Goal: Obtain resource: Obtain resource

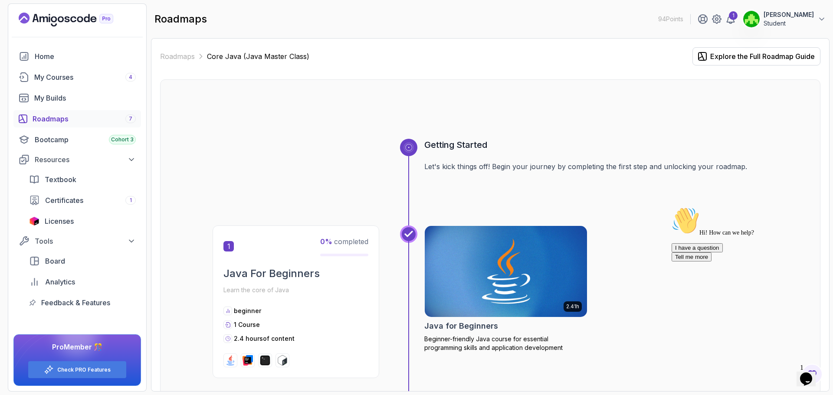
click at [83, 87] on div "Home My Courses 4 My Builds Roadmaps 7 Bootcamp Cohort 3 Resources Textbook Cer…" at bounding box center [77, 180] width 128 height 264
click at [85, 81] on div "My Courses 4" at bounding box center [85, 77] width 102 height 10
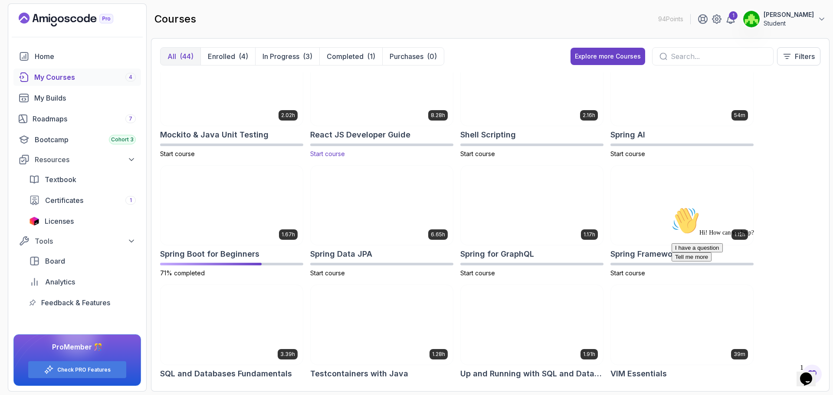
scroll to position [1009, 0]
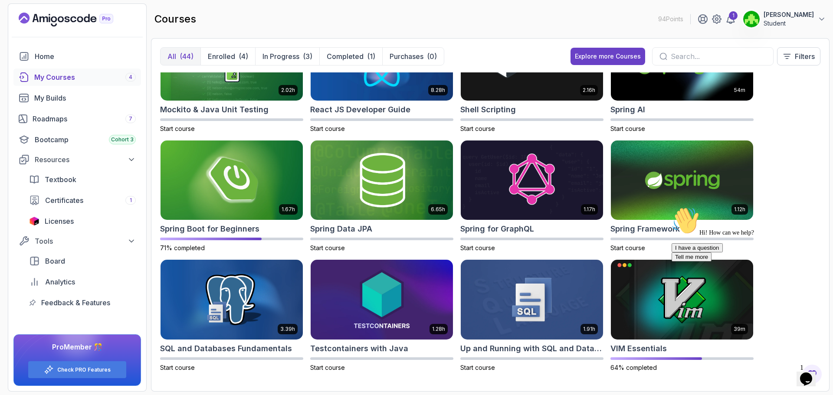
click at [819, 207] on div "Chat attention grabber" at bounding box center [750, 207] width 156 height 0
click at [783, 373] on icon "Close" at bounding box center [783, 376] width 0 height 7
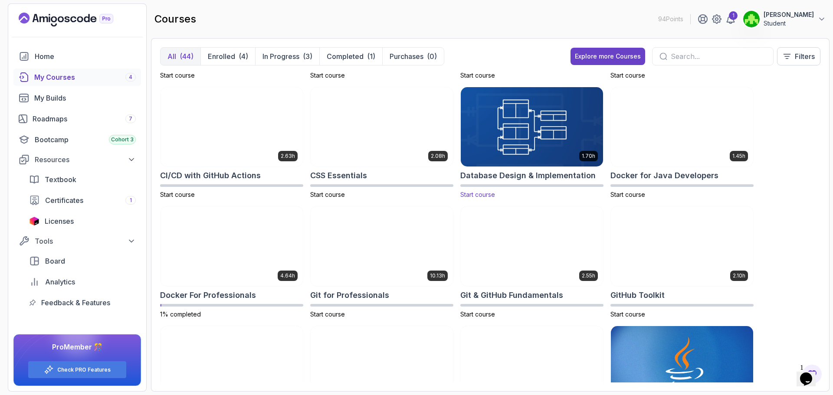
scroll to position [0, 0]
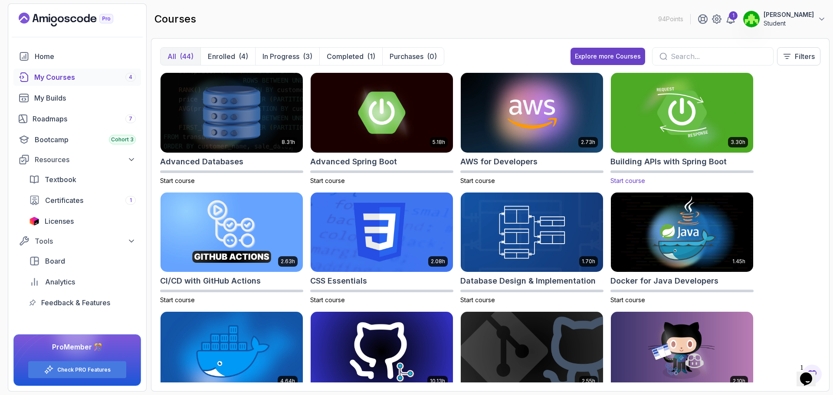
click at [693, 73] on img at bounding box center [682, 113] width 149 height 84
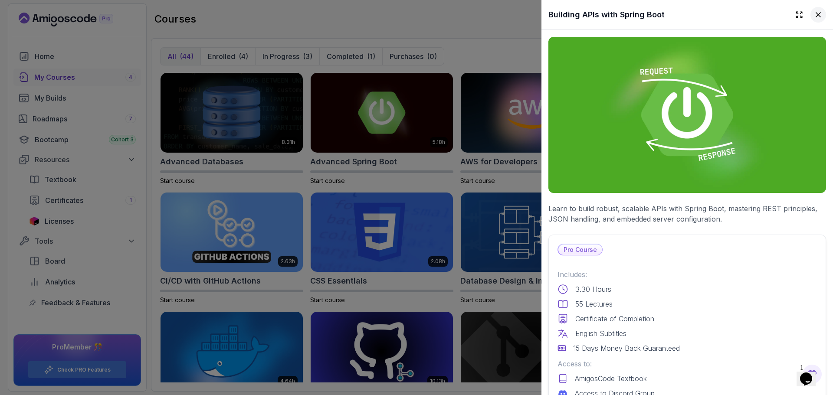
click at [814, 17] on icon at bounding box center [818, 14] width 9 height 9
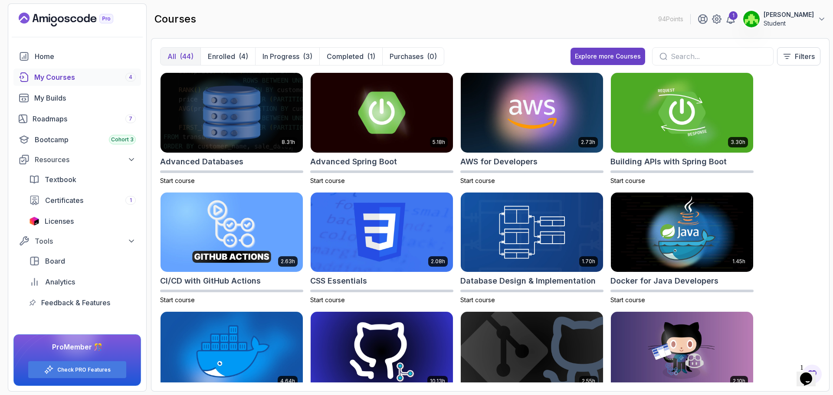
click at [718, 48] on div at bounding box center [713, 56] width 122 height 18
drag, startPoint x: 694, startPoint y: 55, endPoint x: 692, endPoint y: 59, distance: 5.2
click at [693, 56] on input "text" at bounding box center [718, 56] width 95 height 10
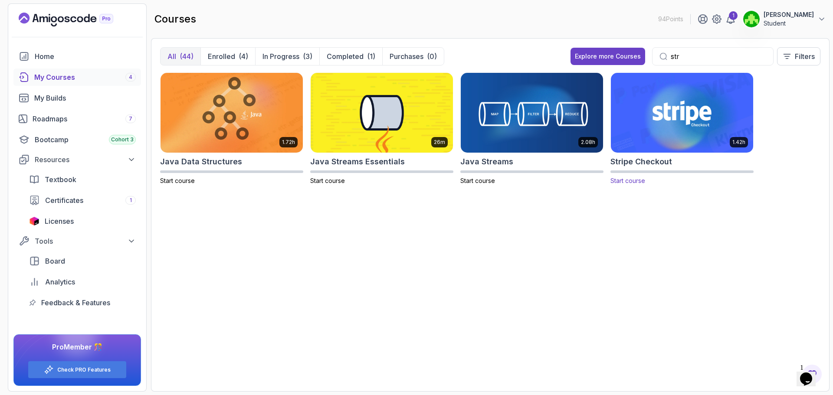
type input "str"
click at [670, 149] on img at bounding box center [682, 113] width 149 height 84
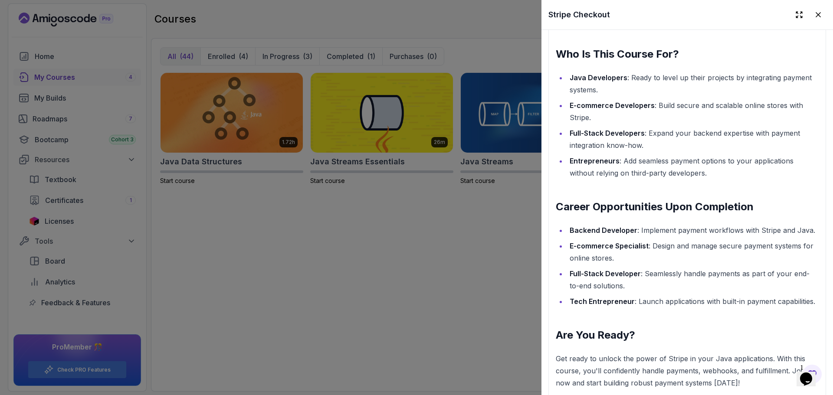
scroll to position [955, 0]
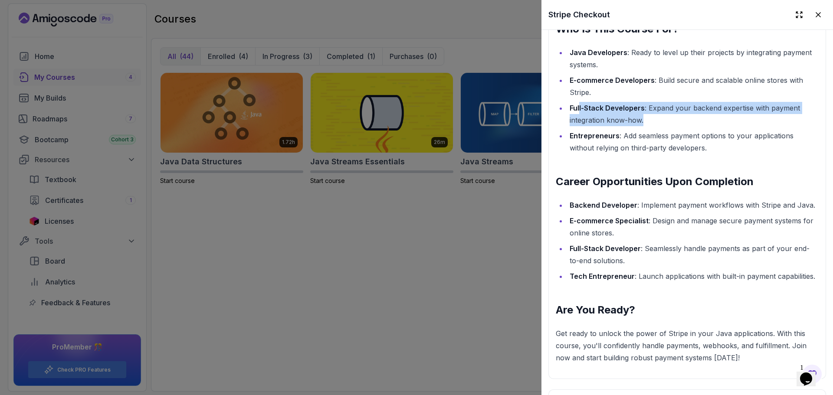
drag, startPoint x: 654, startPoint y: 119, endPoint x: 575, endPoint y: 105, distance: 80.6
click at [576, 105] on li "Full-Stack Developers : Expand your backend expertise with payment integration …" at bounding box center [693, 114] width 252 height 24
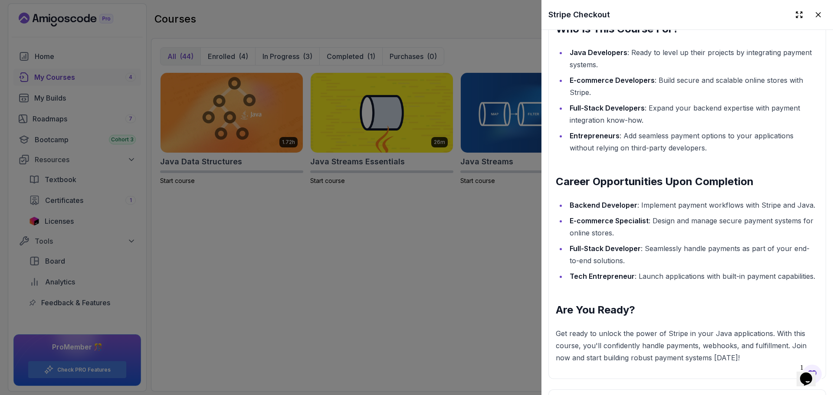
click at [638, 169] on div "Java Stripe Checkout: Simplify Payment Integration Managing payments is a criti…" at bounding box center [687, 64] width 263 height 599
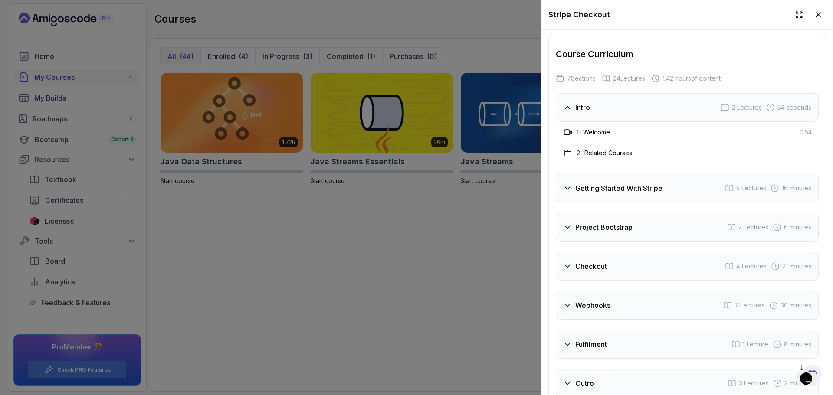
scroll to position [1346, 0]
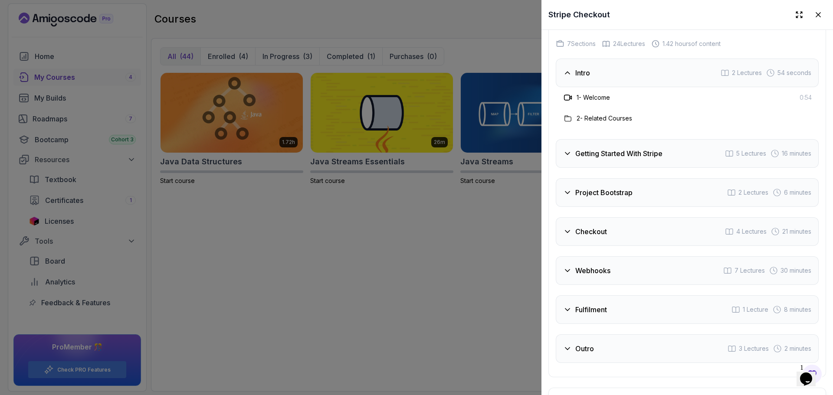
click at [630, 168] on div "Getting Started With Stripe 5 Lectures 16 minutes" at bounding box center [687, 153] width 263 height 29
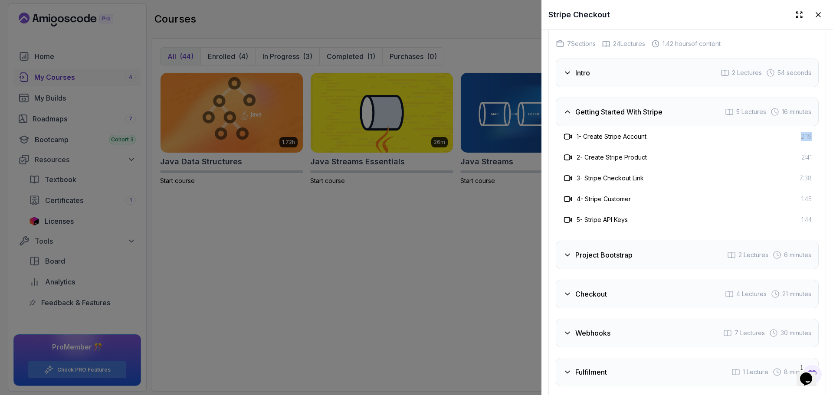
drag, startPoint x: 788, startPoint y: 148, endPoint x: 826, endPoint y: 148, distance: 37.8
click at [778, 162] on div "2 - Create Stripe Product 2:41" at bounding box center [687, 157] width 249 height 10
drag, startPoint x: 793, startPoint y: 168, endPoint x: 829, endPoint y: 168, distance: 36.5
click at [828, 168] on div "Stripe Checkout Accept payments from your customers with Stripe Checkout. Pro C…" at bounding box center [688, 197] width 292 height 395
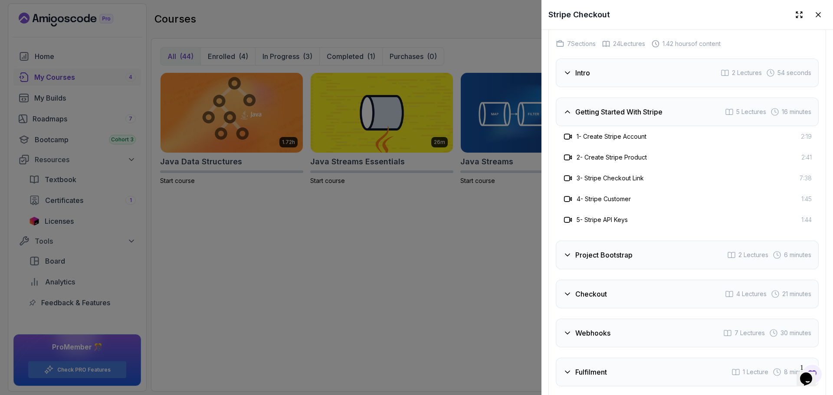
click at [799, 181] on div "3 - Stripe Checkout Link 7:38" at bounding box center [687, 178] width 249 height 10
drag, startPoint x: 795, startPoint y: 212, endPoint x: 807, endPoint y: 210, distance: 11.9
click at [806, 210] on div "4 - Stripe Customer 1:45" at bounding box center [687, 199] width 263 height 21
click at [809, 210] on div "4 - Stripe Customer 1:45" at bounding box center [687, 199] width 263 height 21
click at [615, 260] on h3 "Project Bootstrap" at bounding box center [604, 255] width 57 height 10
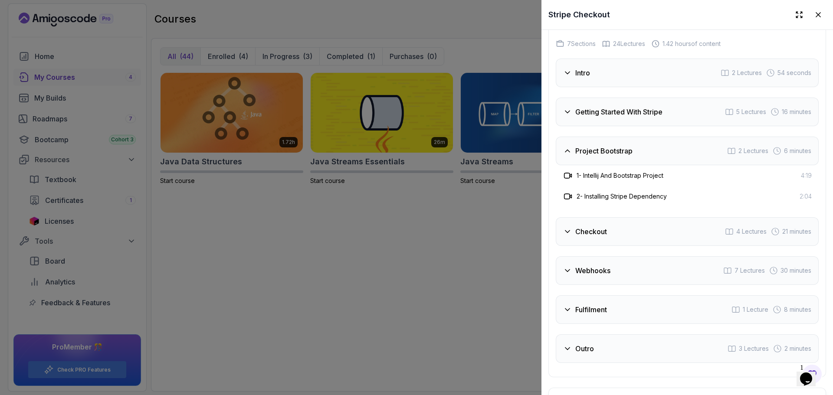
click at [612, 243] on div "Checkout 4 Lectures 21 minutes" at bounding box center [687, 231] width 263 height 29
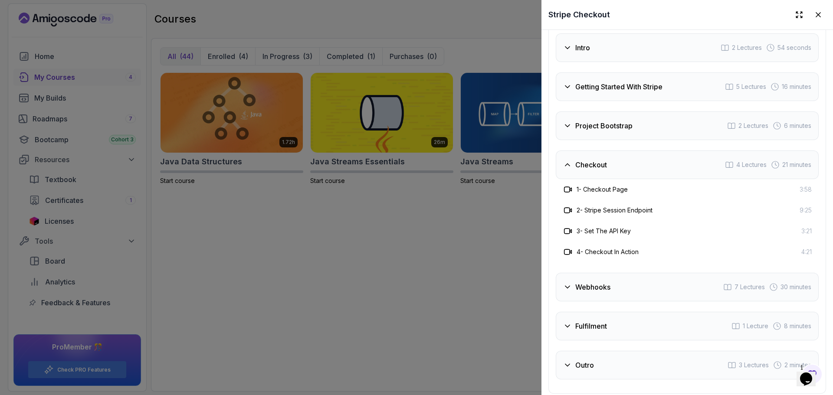
scroll to position [1476, 0]
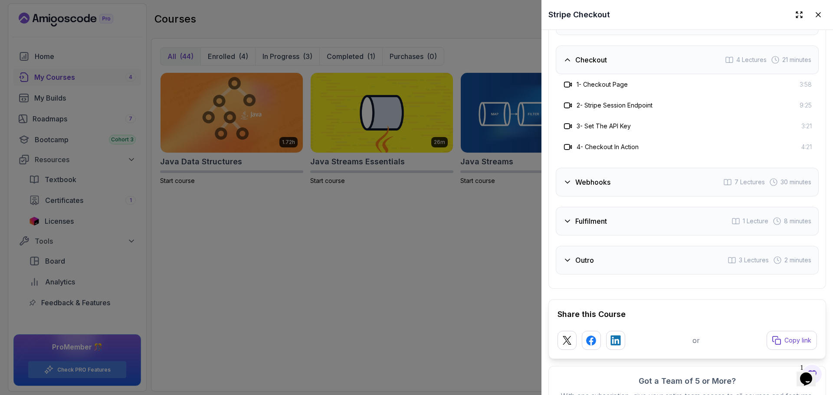
click at [355, 215] on div at bounding box center [416, 197] width 833 height 395
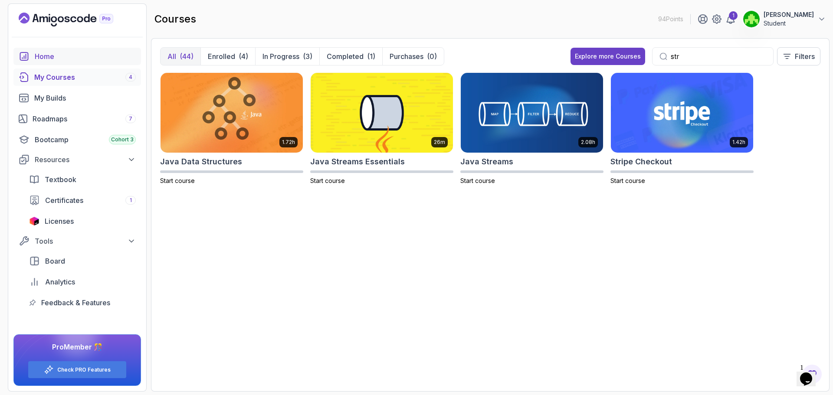
click at [56, 62] on link "Home" at bounding box center [77, 56] width 128 height 17
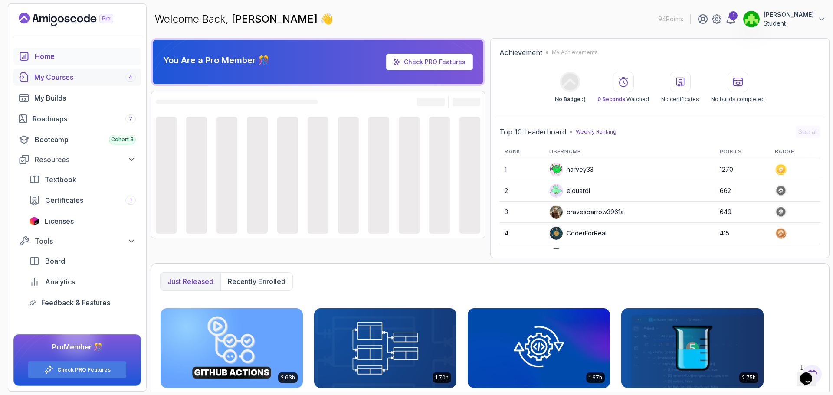
click at [69, 80] on div "My Courses 4" at bounding box center [85, 77] width 102 height 10
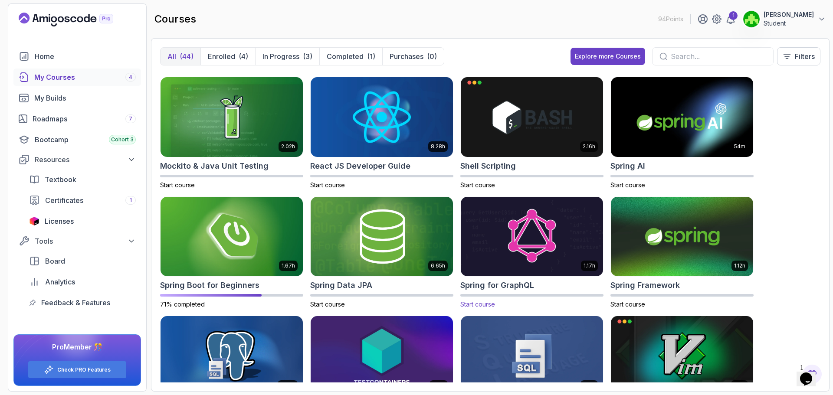
scroll to position [1009, 0]
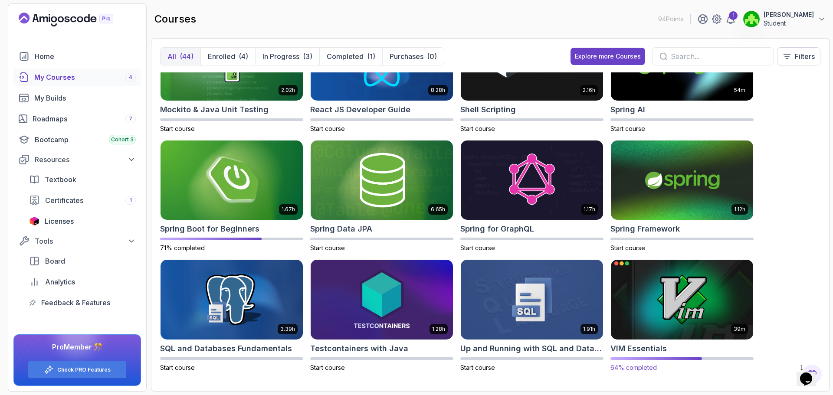
click at [679, 332] on img at bounding box center [682, 300] width 149 height 84
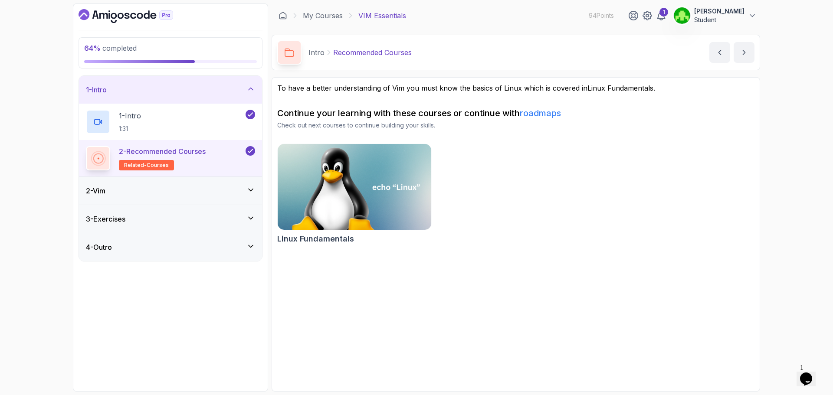
click at [232, 244] on div "4 - Outro" at bounding box center [170, 247] width 169 height 10
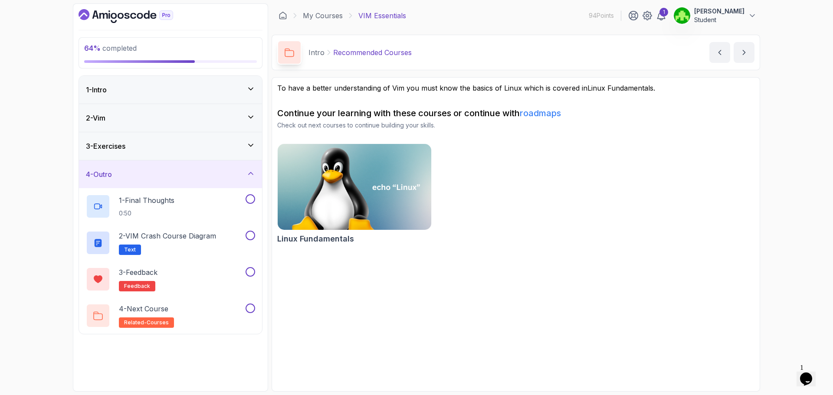
click at [246, 151] on div "3 - Exercises" at bounding box center [170, 146] width 169 height 10
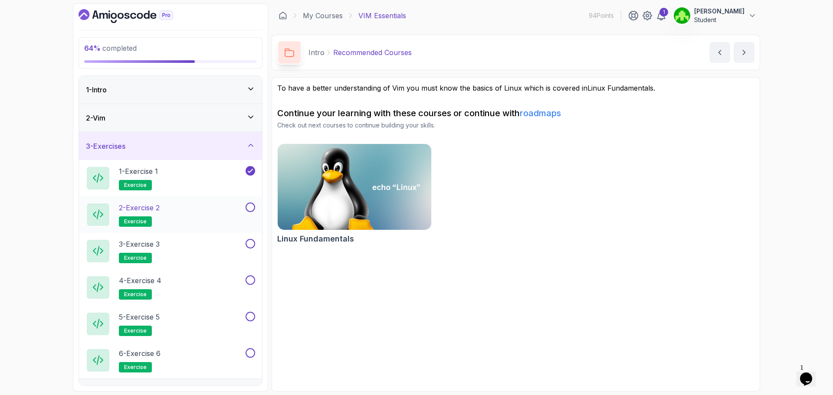
click at [178, 220] on div "2 - Exercise 2 exercise" at bounding box center [165, 215] width 158 height 24
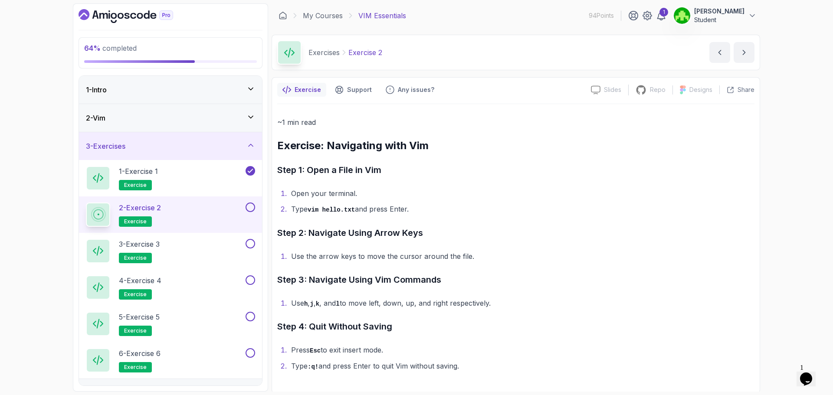
scroll to position [2, 0]
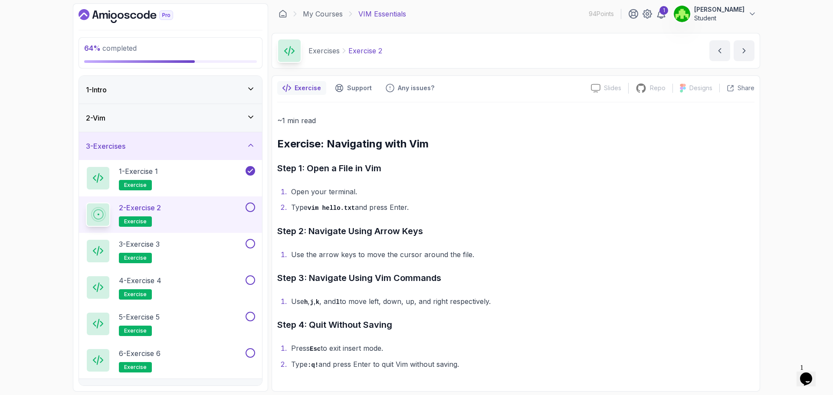
click at [257, 211] on div "2 - Exercise 2 exercise" at bounding box center [170, 215] width 183 height 36
click at [176, 179] on div "1 - Exercise 1 exercise" at bounding box center [165, 178] width 158 height 24
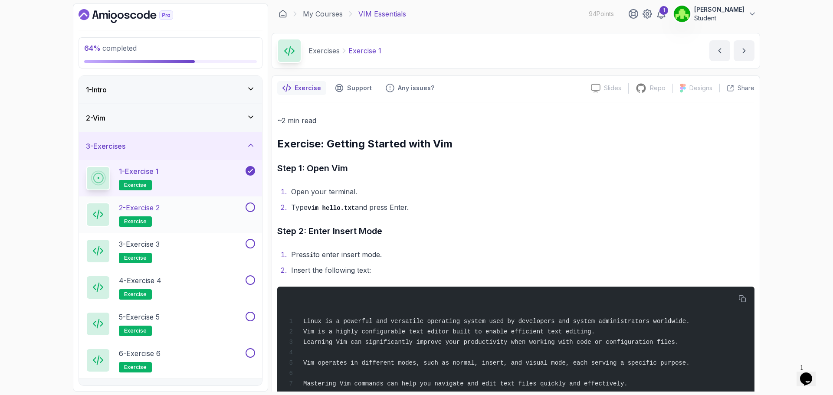
click at [195, 206] on div "2 - Exercise 2 exercise" at bounding box center [165, 215] width 158 height 24
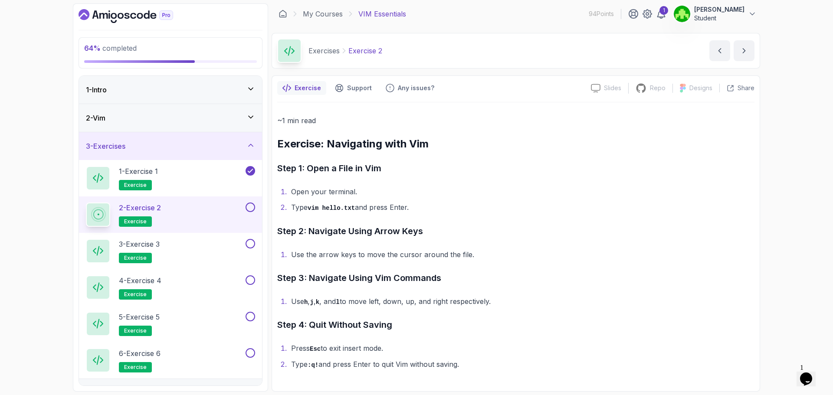
click at [246, 207] on button at bounding box center [251, 208] width 10 height 10
click at [182, 247] on div "3 - Exercise 3 exercise" at bounding box center [165, 251] width 158 height 24
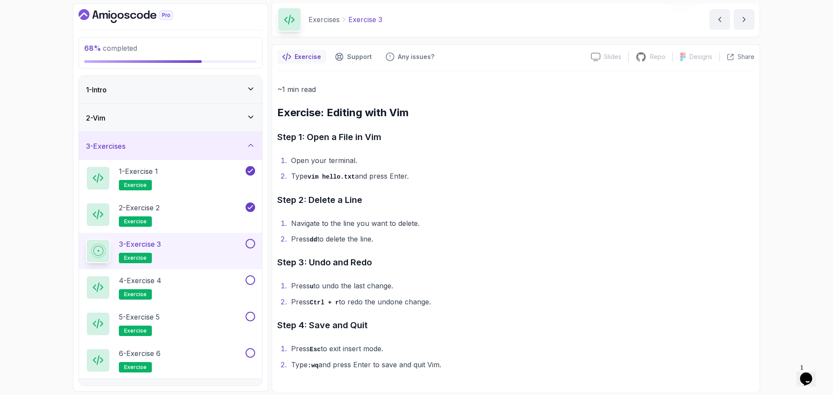
scroll to position [33, 0]
click at [252, 246] on button at bounding box center [251, 244] width 10 height 10
click at [203, 283] on div "4 - Exercise 4 exercise" at bounding box center [165, 288] width 158 height 24
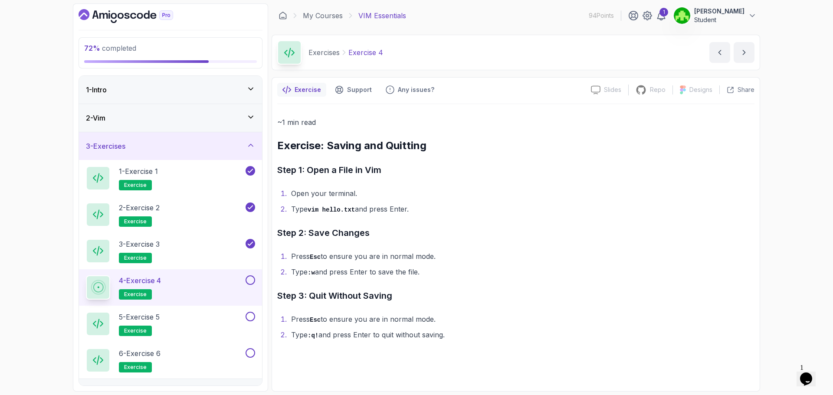
click at [253, 283] on button at bounding box center [251, 281] width 10 height 10
click at [203, 324] on div "5 - Exercise 5 exercise" at bounding box center [165, 324] width 158 height 24
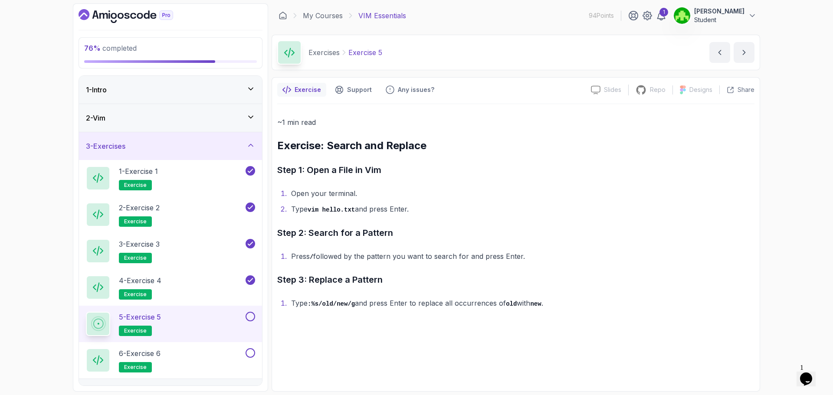
click at [252, 322] on button "5 - Exercise 5 exercise" at bounding box center [170, 324] width 169 height 24
click at [252, 319] on button at bounding box center [251, 317] width 10 height 10
click at [204, 353] on div "6 - Exercise 6 exercise" at bounding box center [165, 361] width 158 height 24
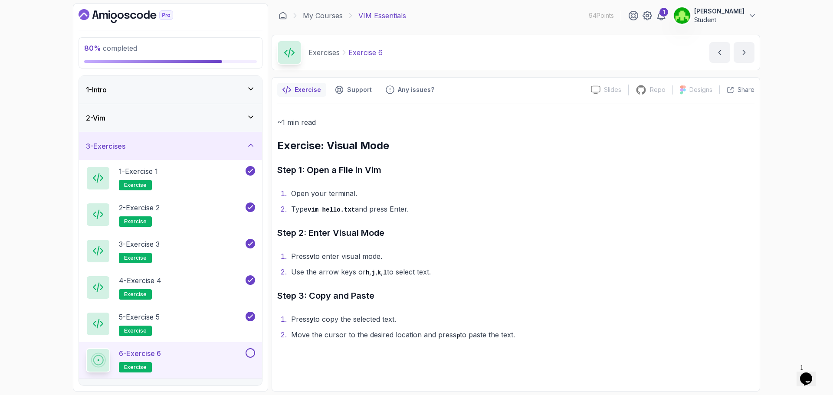
click at [247, 348] on div "6 - Exercise 6 exercise" at bounding box center [170, 360] width 183 height 36
click at [248, 357] on button at bounding box center [251, 354] width 10 height 10
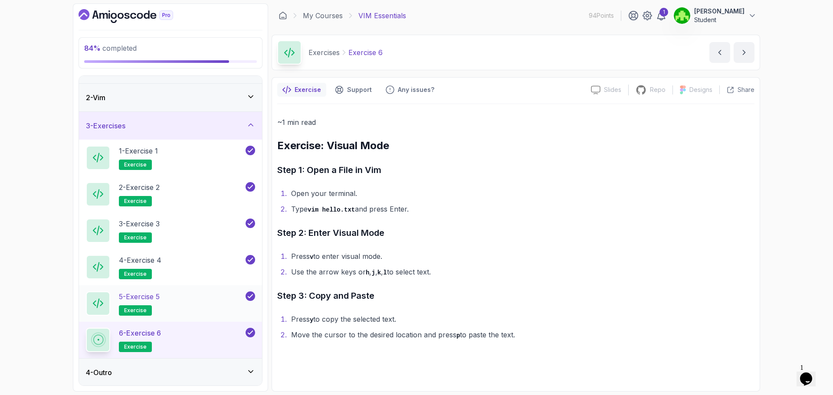
scroll to position [21, 0]
click at [191, 358] on div "4 - Outro" at bounding box center [170, 372] width 183 height 28
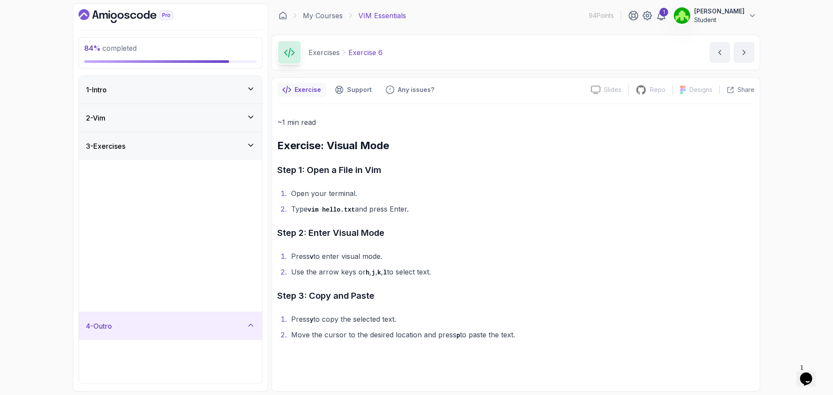
scroll to position [0, 0]
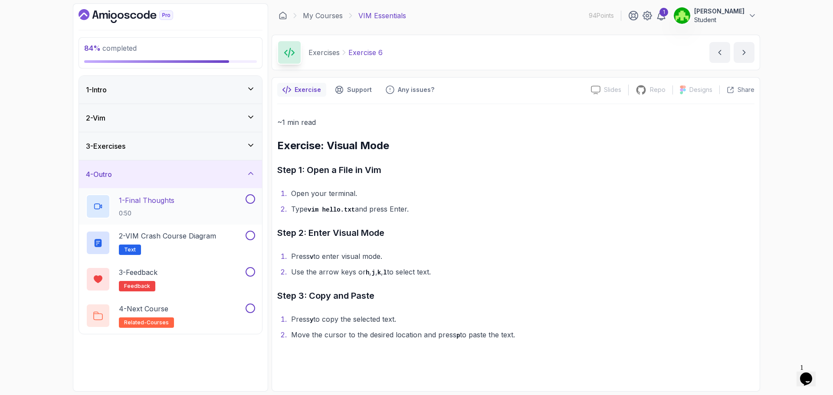
click at [222, 204] on div "1 - Final Thoughts 0:50" at bounding box center [165, 206] width 158 height 24
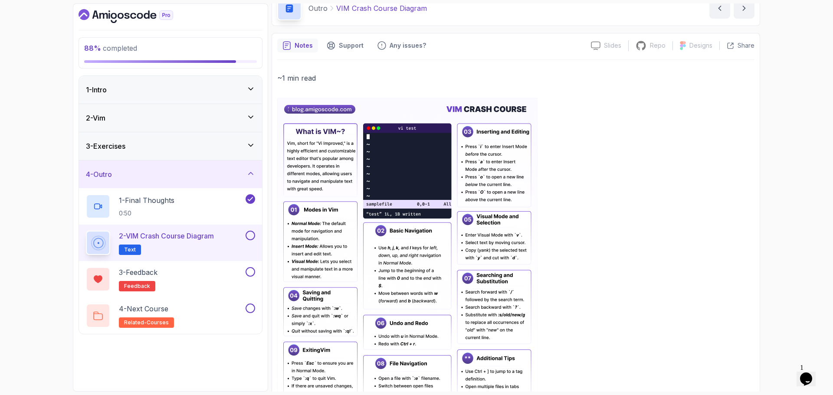
scroll to position [105, 0]
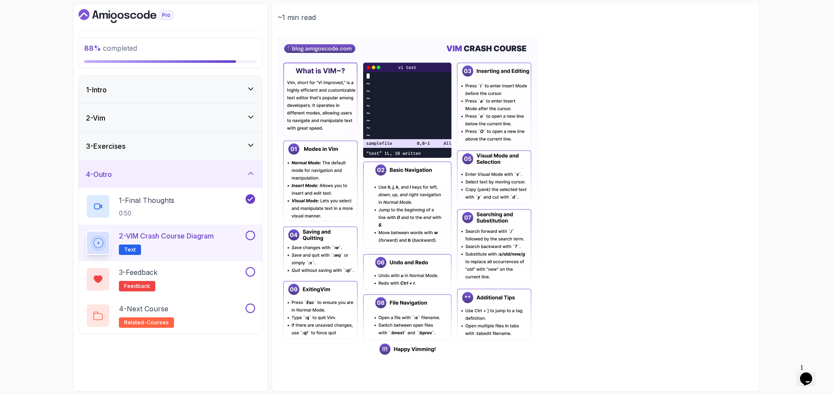
click at [214, 240] on p "2 - VIM Crash Course Diagram" at bounding box center [166, 236] width 95 height 10
click at [250, 240] on button at bounding box center [251, 236] width 10 height 10
click at [204, 280] on div "3 - Feedback feedback" at bounding box center [165, 279] width 158 height 24
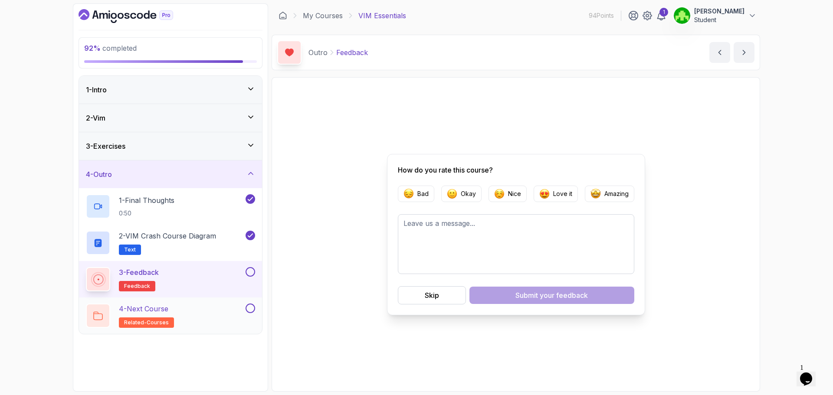
click at [227, 307] on div "4 - Next Course related-courses" at bounding box center [165, 316] width 158 height 24
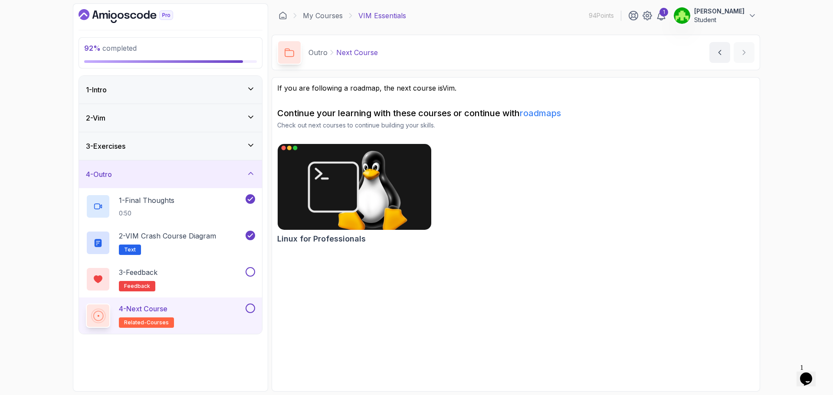
click at [302, 238] on h2 "Linux for Professionals" at bounding box center [321, 239] width 89 height 12
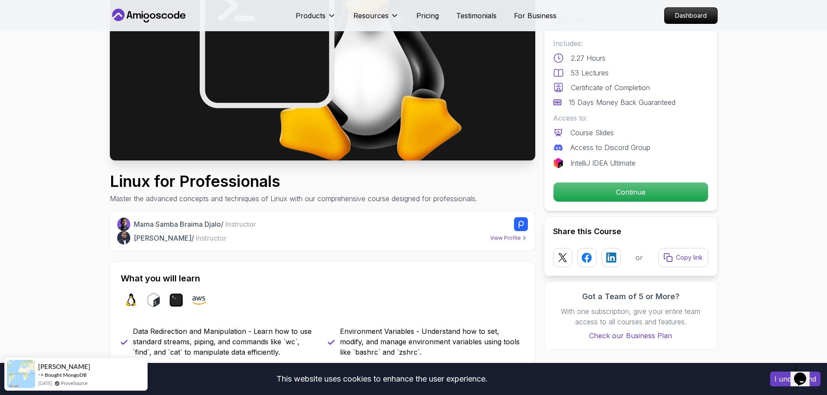
scroll to position [130, 0]
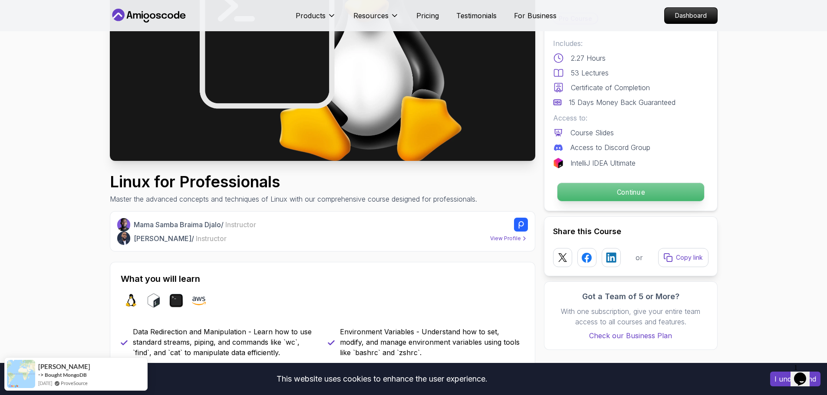
click at [570, 189] on p "Continue" at bounding box center [630, 192] width 147 height 18
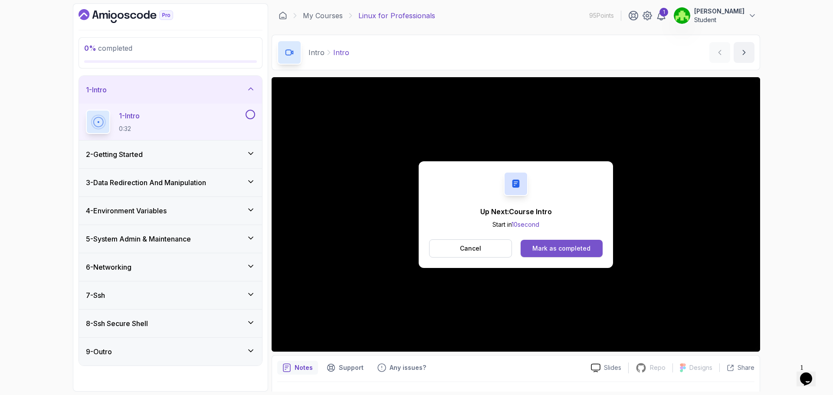
click at [559, 253] on div "Mark as completed" at bounding box center [562, 248] width 58 height 9
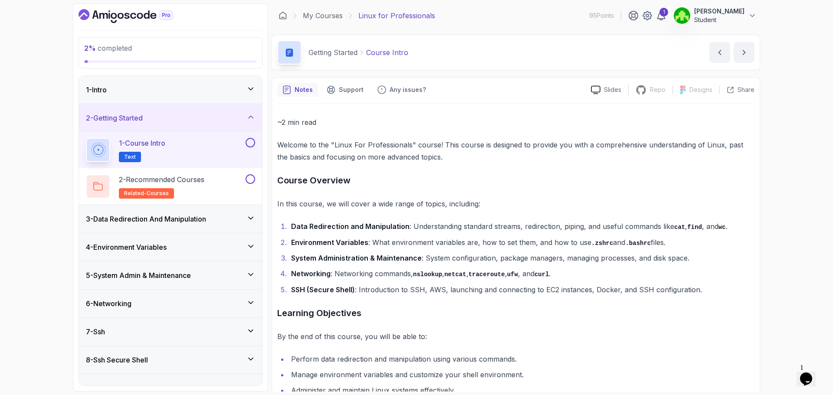
click at [165, 143] on p "1 - Course Intro" at bounding box center [142, 143] width 46 height 10
click at [216, 96] on div "1 - Intro" at bounding box center [170, 90] width 183 height 28
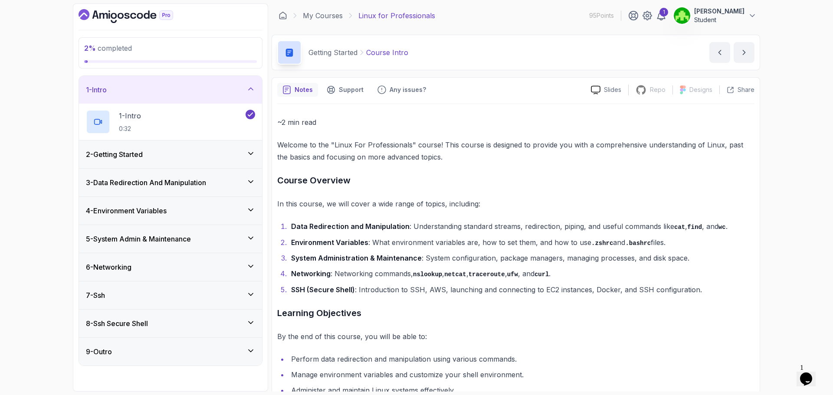
click at [219, 156] on div "2 - Getting Started" at bounding box center [170, 154] width 169 height 10
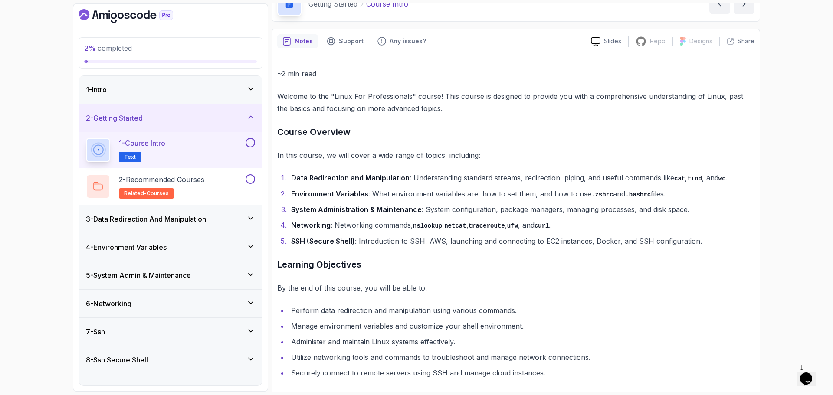
scroll to position [76, 0]
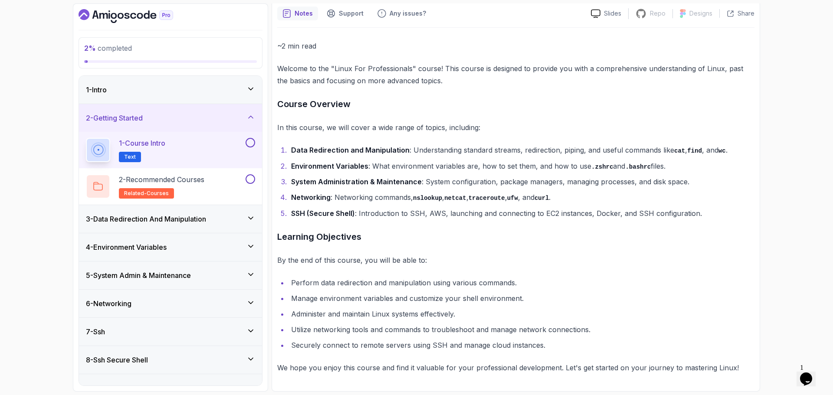
click at [250, 144] on button at bounding box center [251, 143] width 10 height 10
click at [194, 181] on p "2 - Recommended Courses" at bounding box center [162, 179] width 86 height 10
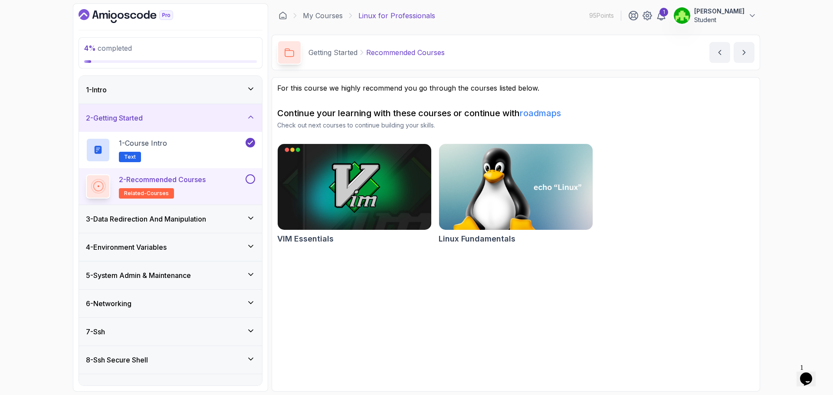
click at [254, 184] on div at bounding box center [249, 179] width 11 height 10
click at [250, 177] on button at bounding box center [251, 179] width 10 height 10
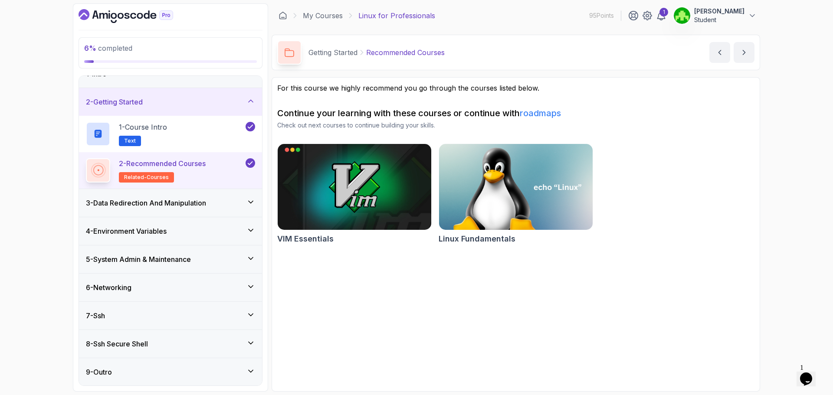
scroll to position [16, 0]
click at [178, 215] on div "3 - Data Redirection And Manipulation" at bounding box center [170, 203] width 183 height 28
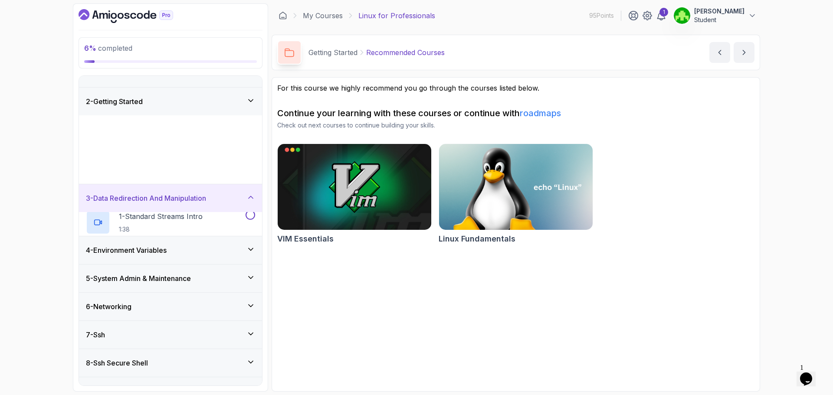
scroll to position [0, 0]
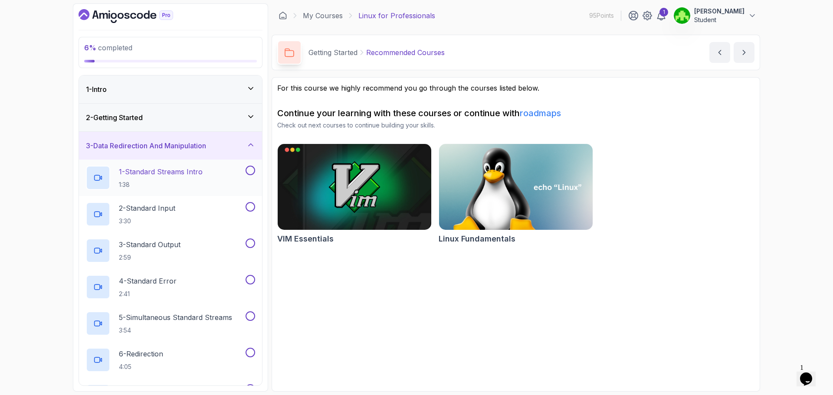
click at [183, 182] on p "1:38" at bounding box center [161, 185] width 84 height 9
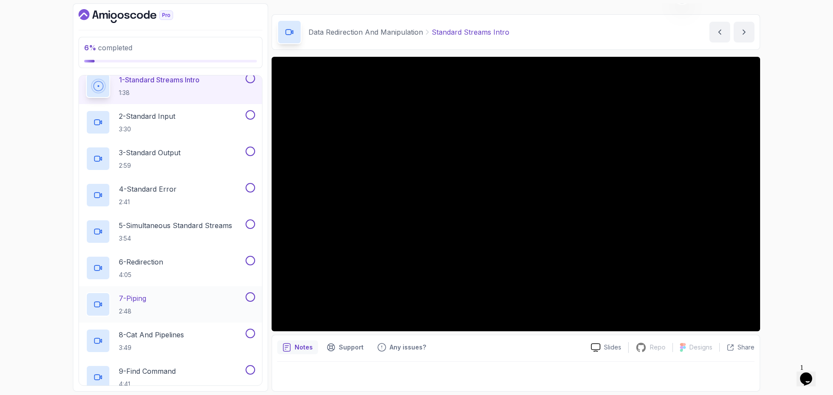
scroll to position [77, 0]
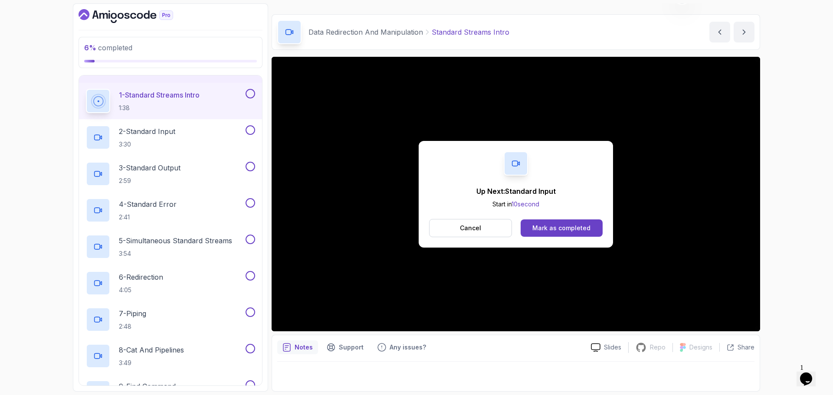
click at [254, 95] on button at bounding box center [251, 94] width 10 height 10
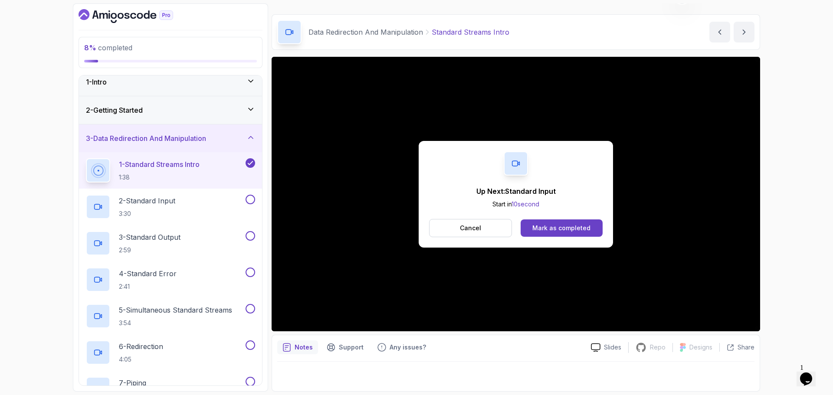
scroll to position [0, 0]
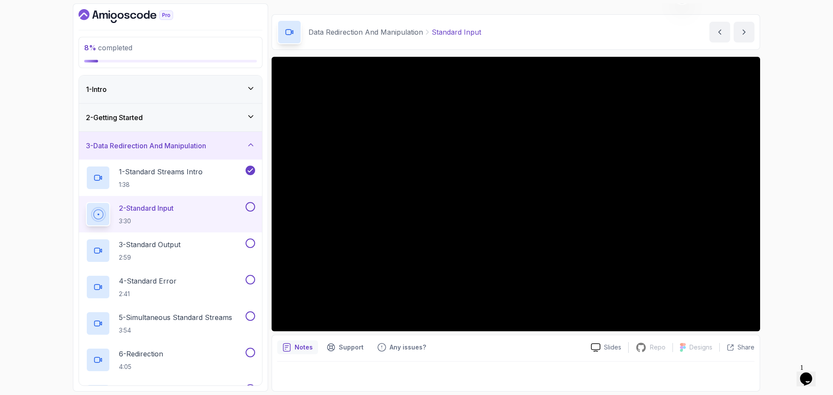
click at [512, 372] on div at bounding box center [515, 374] width 477 height 24
click at [253, 206] on button at bounding box center [251, 207] width 10 height 10
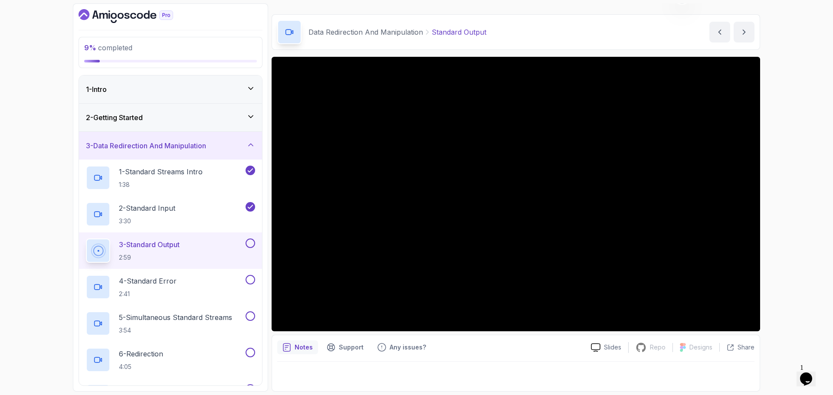
click at [0, 143] on div "9 % completed 1 - Intro 2 - Getting Started 3 - Data Redirection And Manipulati…" at bounding box center [416, 197] width 833 height 395
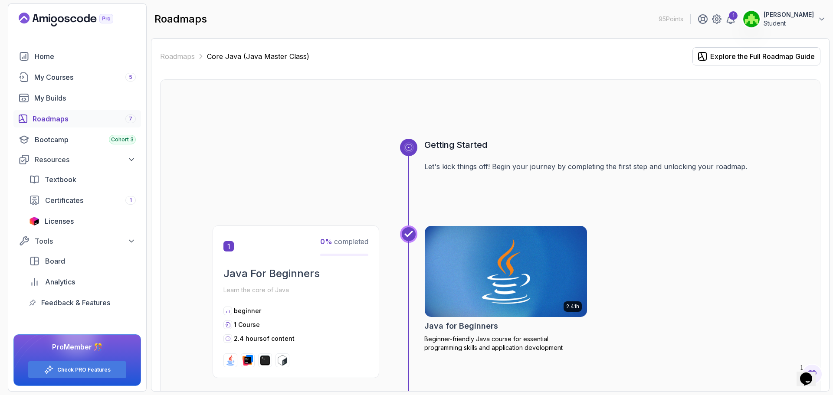
drag, startPoint x: 78, startPoint y: 109, endPoint x: 73, endPoint y: 113, distance: 6.5
click at [77, 109] on div "Home My Courses 5 My Builds Roadmaps 7 Bootcamp Cohort 3 Resources Textbook Cer…" at bounding box center [77, 180] width 128 height 264
click at [69, 114] on div "Roadmaps 7" at bounding box center [84, 119] width 103 height 10
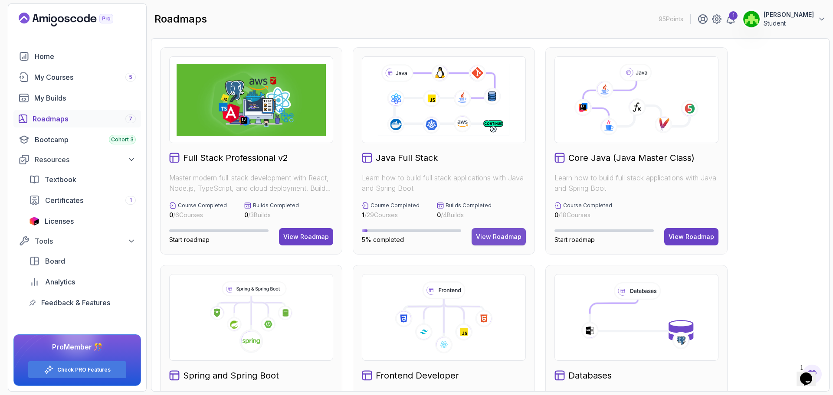
scroll to position [217, 0]
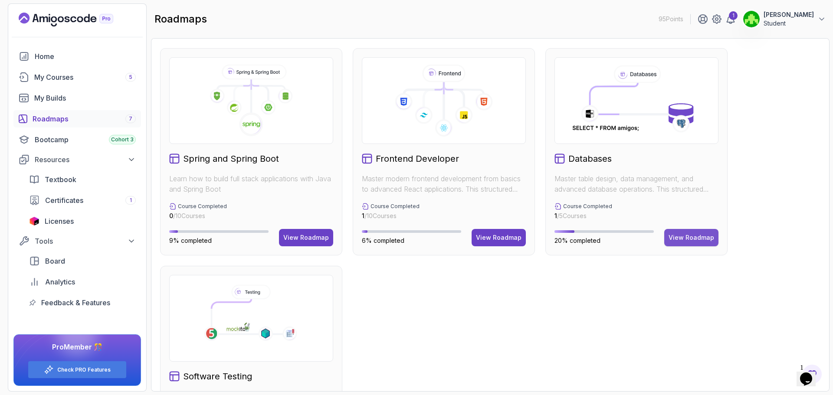
click at [684, 246] on button "View Roadmap" at bounding box center [692, 237] width 54 height 17
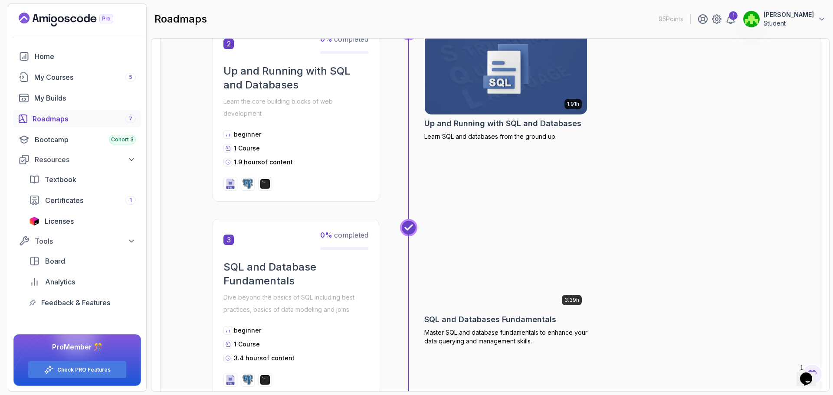
scroll to position [399, 0]
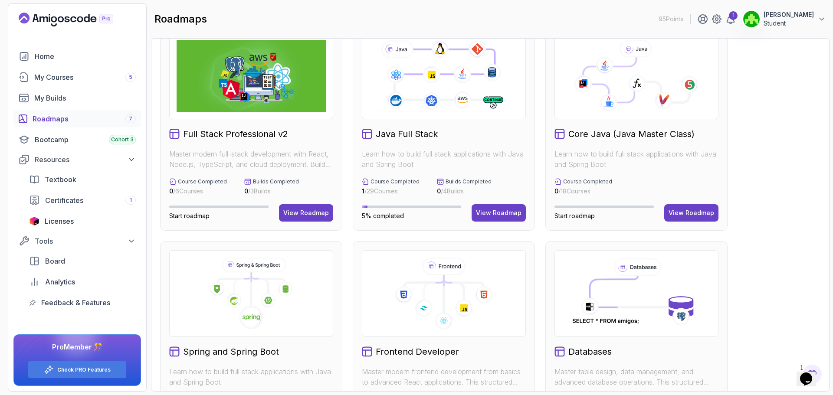
scroll to position [4, 0]
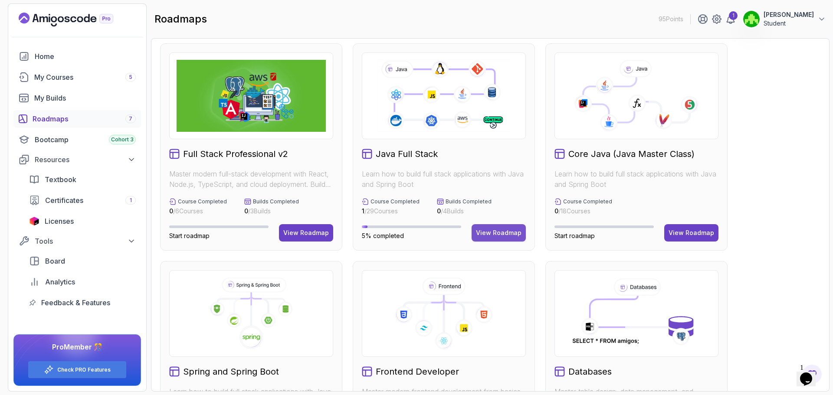
click at [484, 237] on button "View Roadmap" at bounding box center [499, 232] width 54 height 17
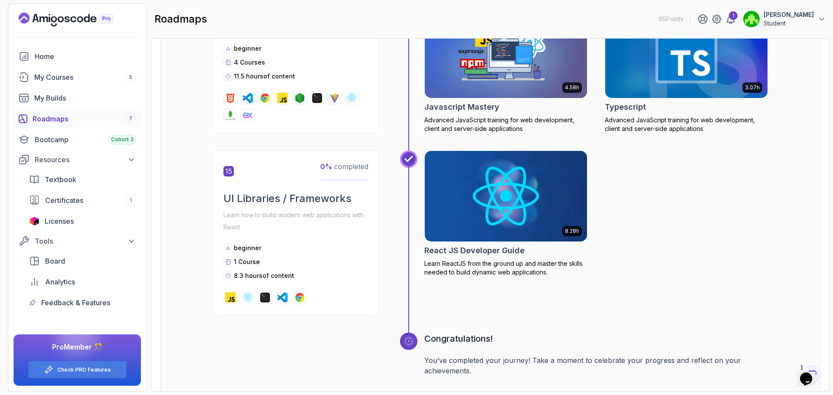
scroll to position [3391, 0]
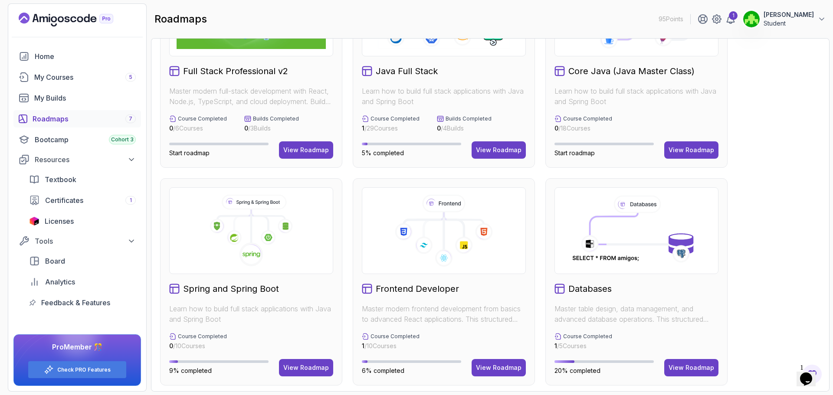
scroll to position [43, 0]
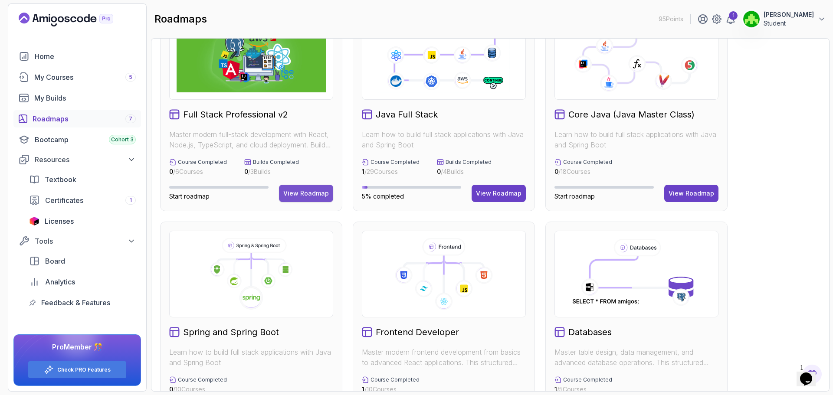
click at [311, 194] on div "View Roadmap" at bounding box center [306, 193] width 46 height 9
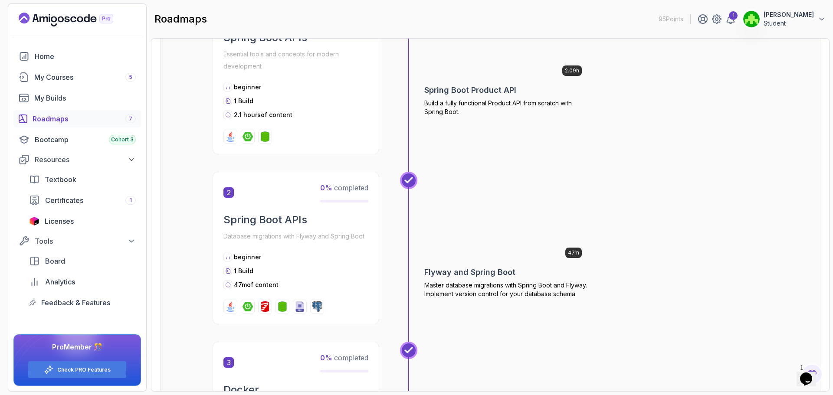
scroll to position [361, 0]
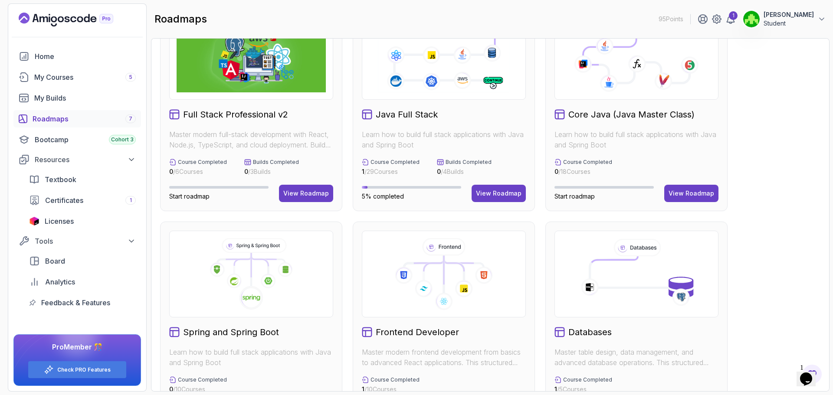
scroll to position [217, 0]
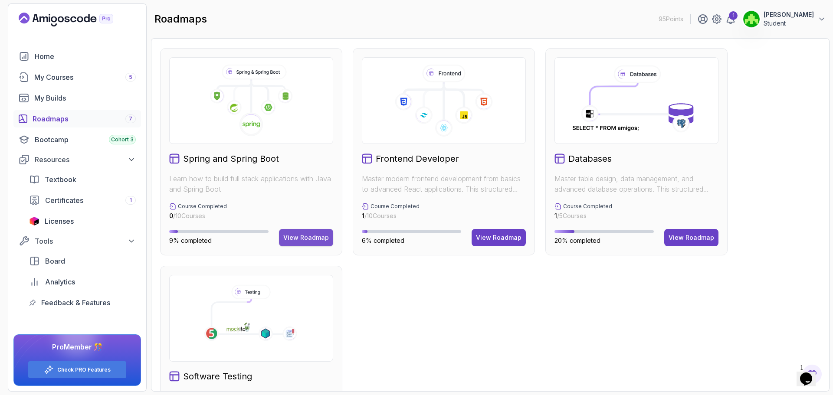
click at [288, 238] on div "View Roadmap" at bounding box center [306, 238] width 46 height 9
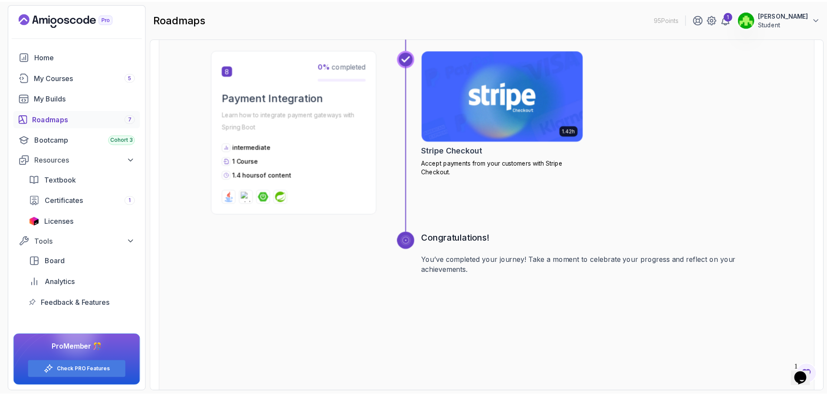
scroll to position [1436, 0]
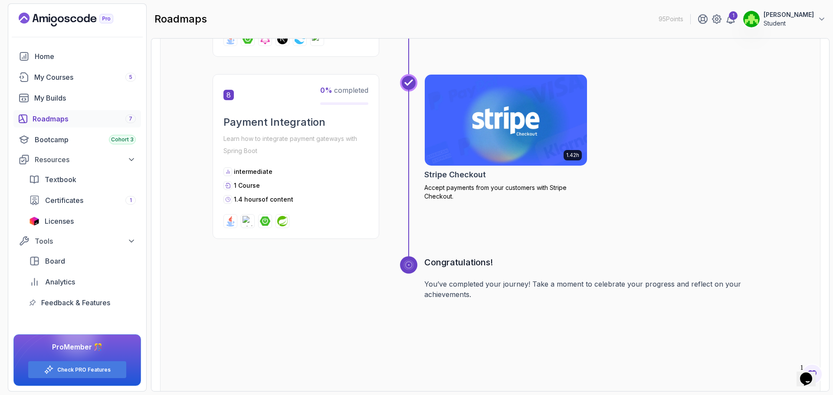
click at [455, 178] on h2 "Stripe Checkout" at bounding box center [455, 175] width 62 height 12
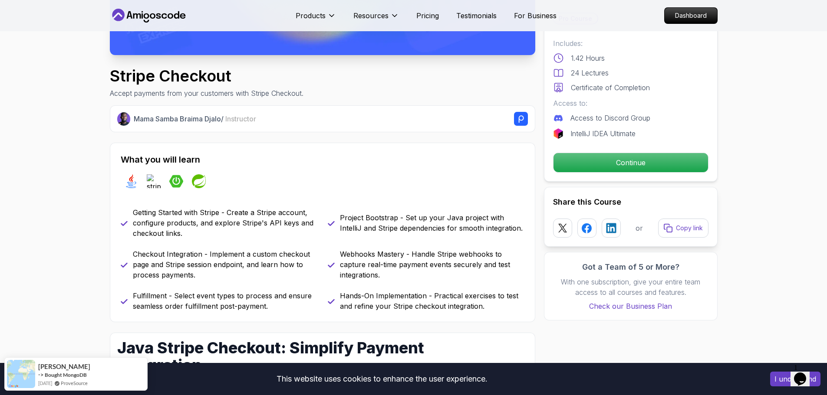
scroll to position [260, 0]
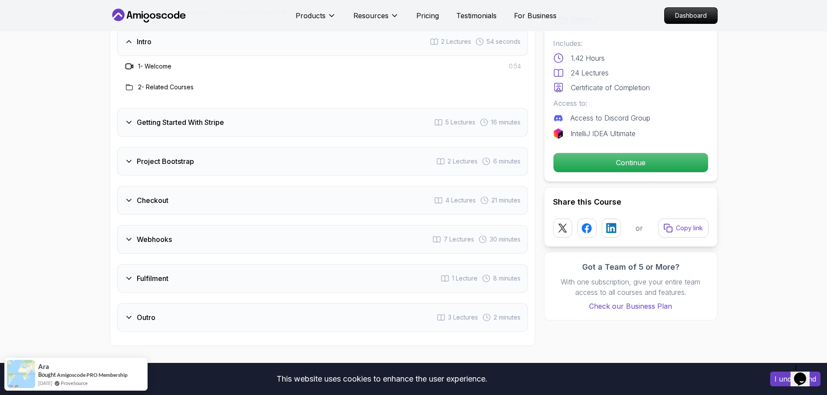
scroll to position [1128, 0]
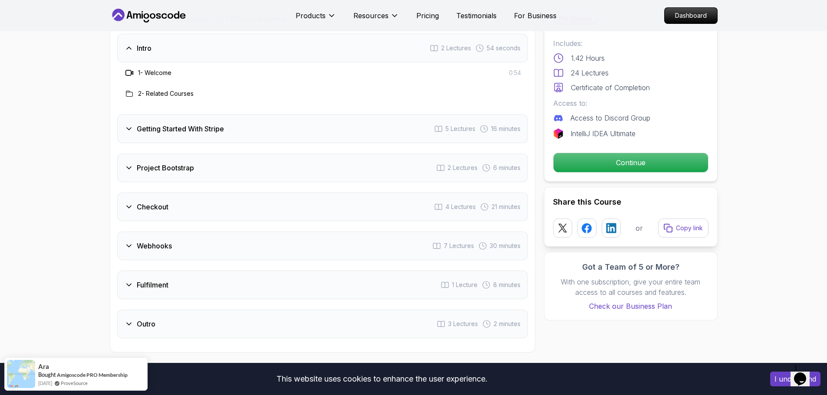
click at [176, 129] on div "Getting Started With Stripe 5 Lectures 16 minutes" at bounding box center [322, 129] width 411 height 29
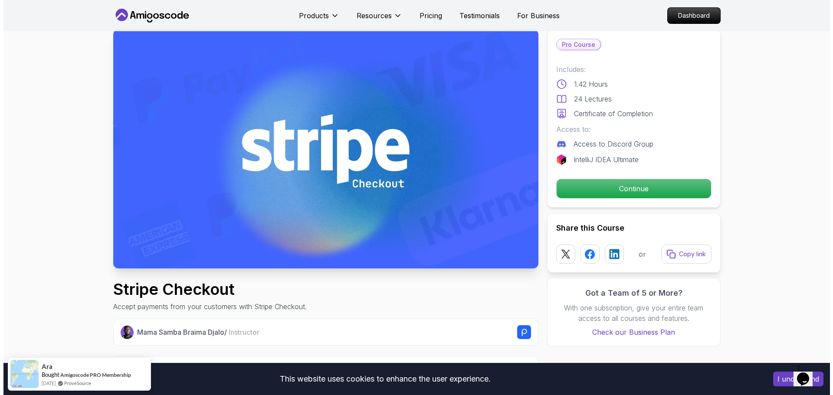
scroll to position [0, 0]
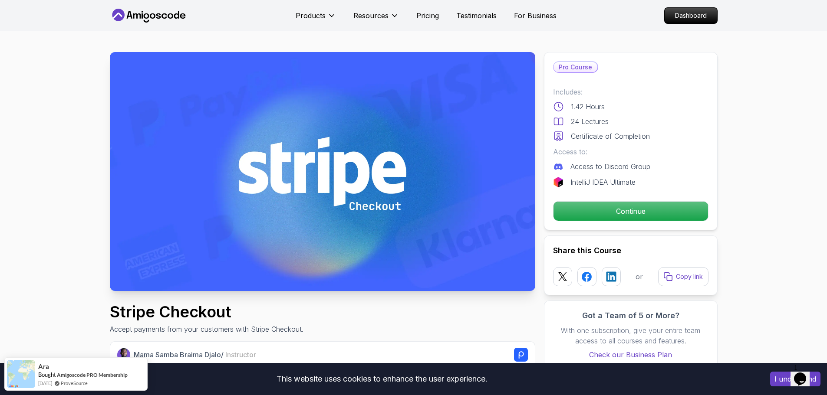
click at [134, 15] on icon at bounding box center [137, 15] width 8 height 5
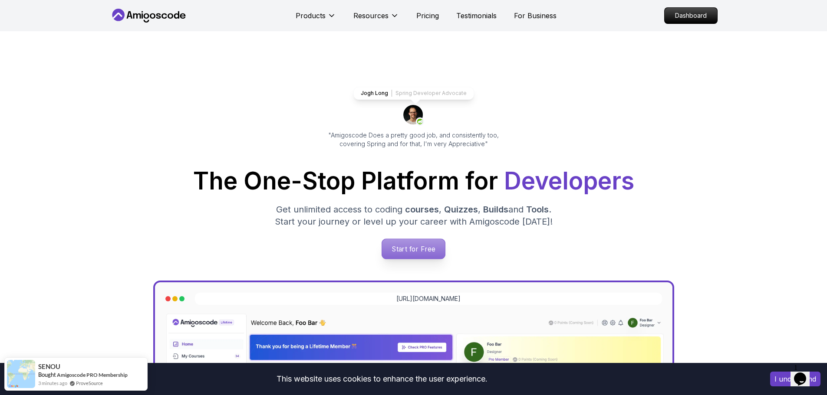
click at [409, 250] on p "Start for Free" at bounding box center [413, 249] width 63 height 20
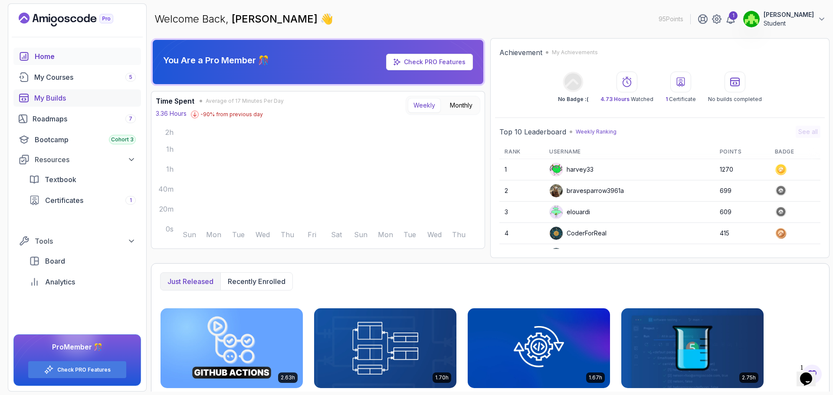
click at [86, 104] on link "My Builds" at bounding box center [77, 97] width 128 height 17
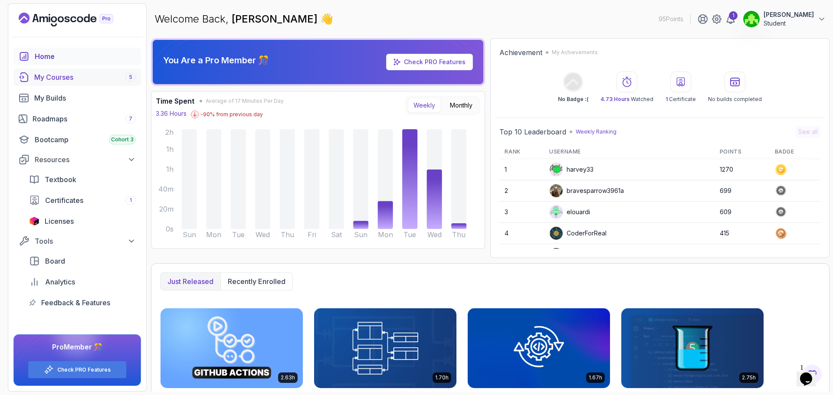
click at [61, 76] on div "My Courses 5" at bounding box center [85, 77] width 102 height 10
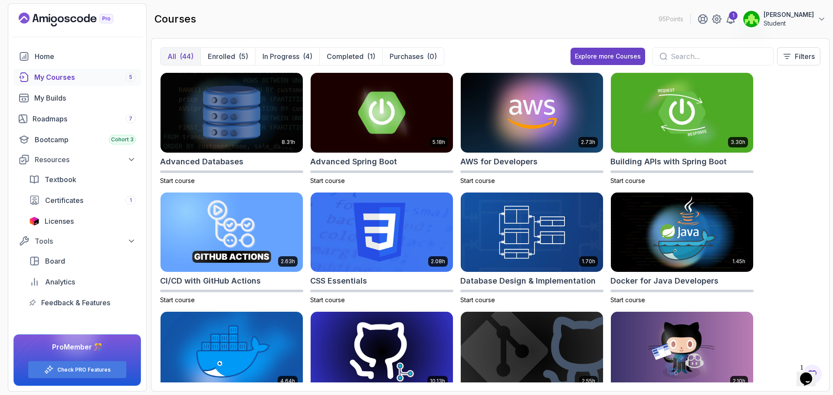
click at [83, 128] on div "Home My Courses 5 My Builds Roadmaps 7 Bootcamp Cohort 3 Resources Textbook Cer…" at bounding box center [77, 180] width 128 height 264
click at [83, 122] on div "Roadmaps 7" at bounding box center [84, 119] width 103 height 10
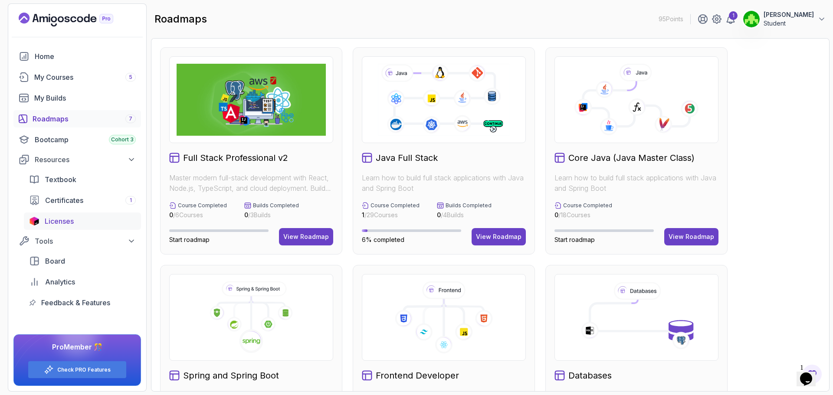
click at [69, 221] on span "Licenses" at bounding box center [59, 221] width 29 height 10
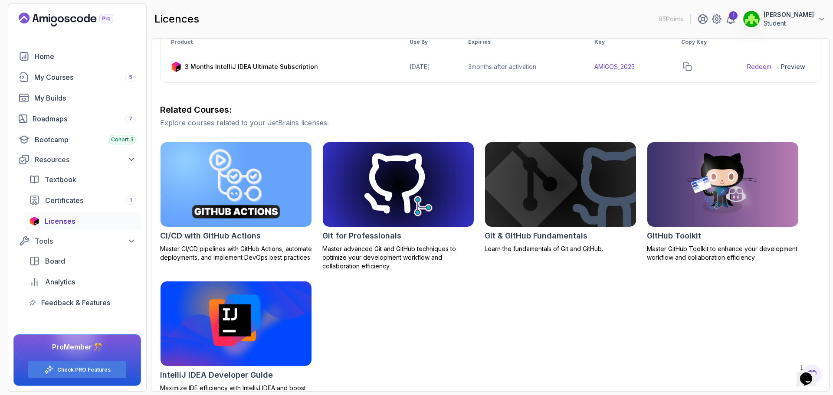
scroll to position [182, 0]
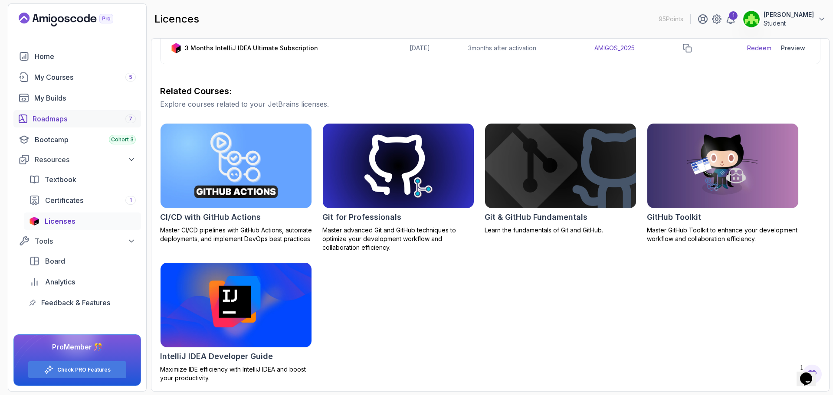
click at [66, 118] on div "Roadmaps 7" at bounding box center [84, 119] width 103 height 10
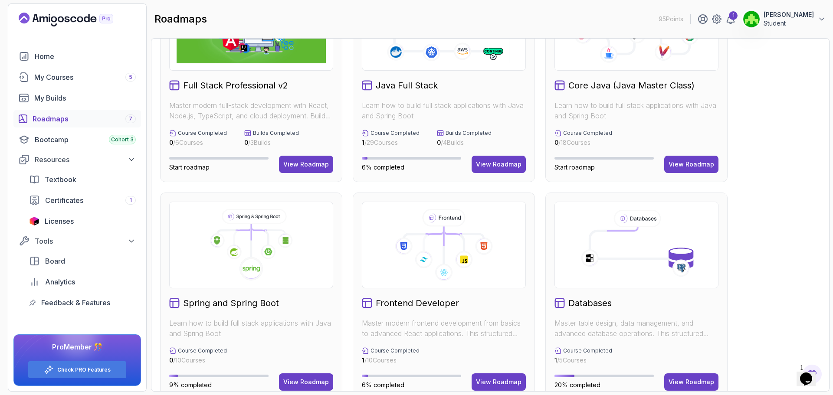
scroll to position [43, 0]
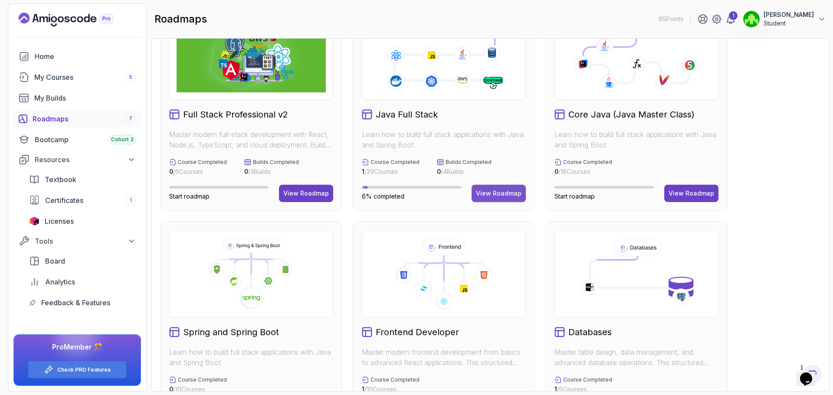
click at [502, 192] on div "View Roadmap" at bounding box center [499, 193] width 46 height 9
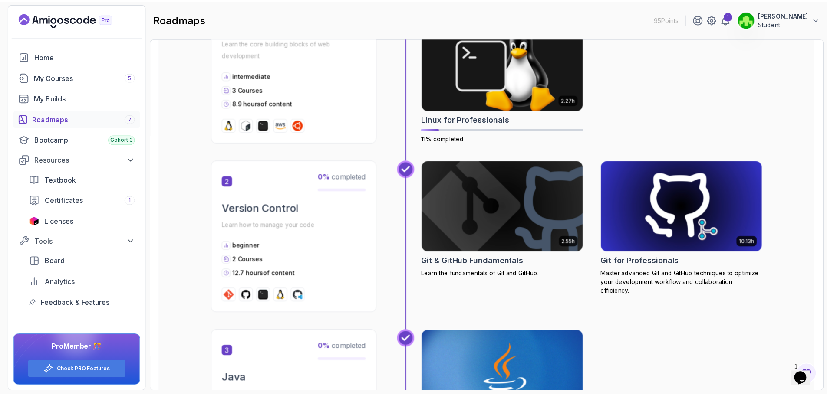
scroll to position [347, 0]
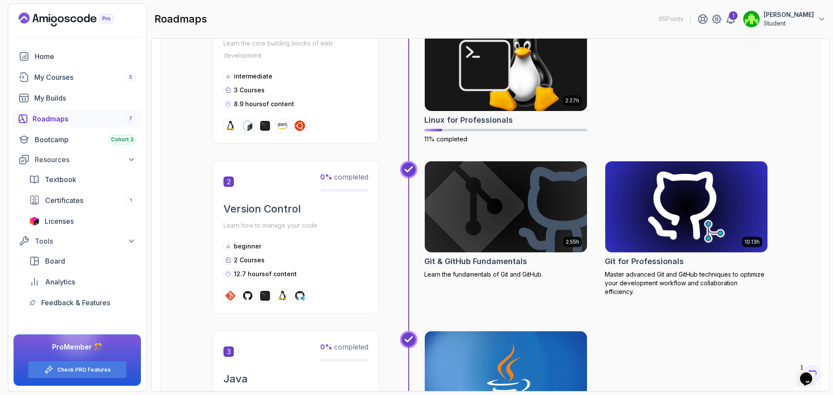
click at [649, 250] on img at bounding box center [687, 206] width 171 height 95
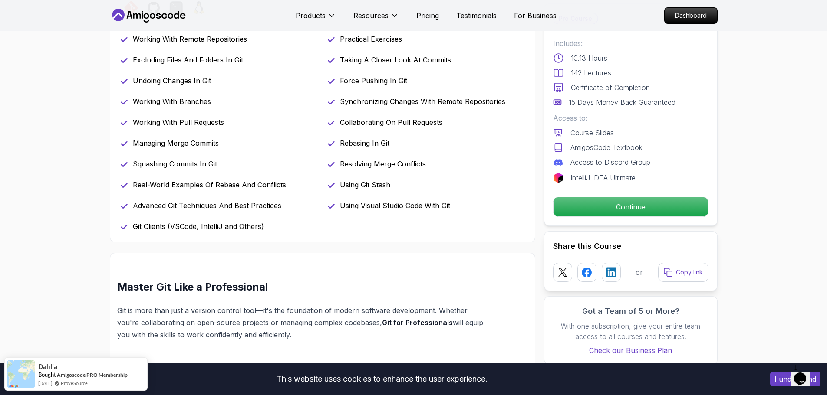
scroll to position [434, 0]
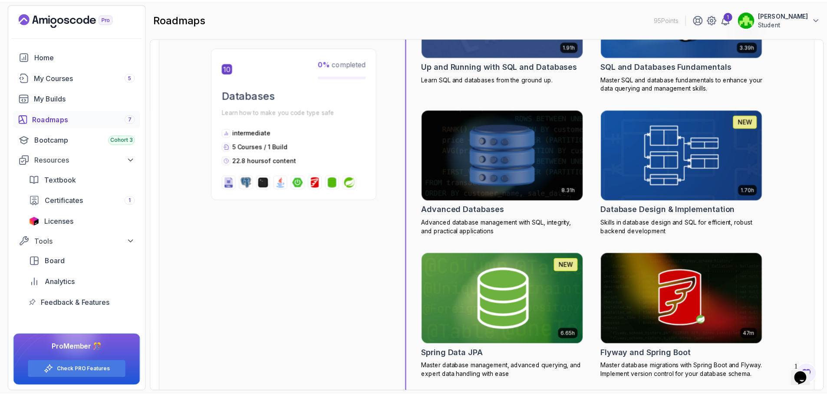
scroll to position [2040, 0]
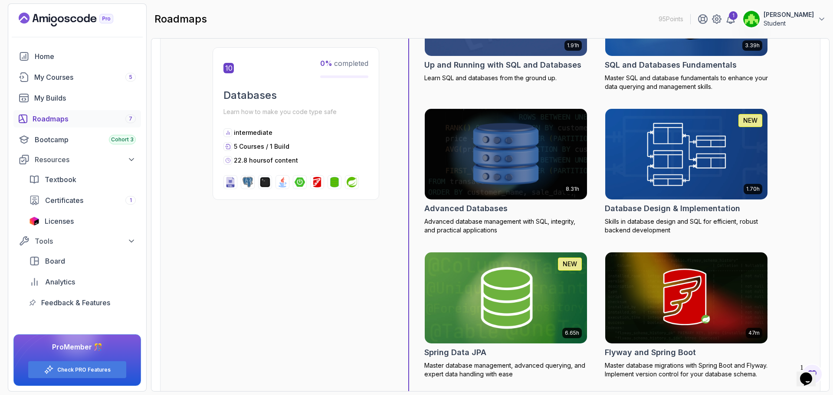
click at [613, 209] on h2 "Database Design & Implementation" at bounding box center [672, 209] width 135 height 12
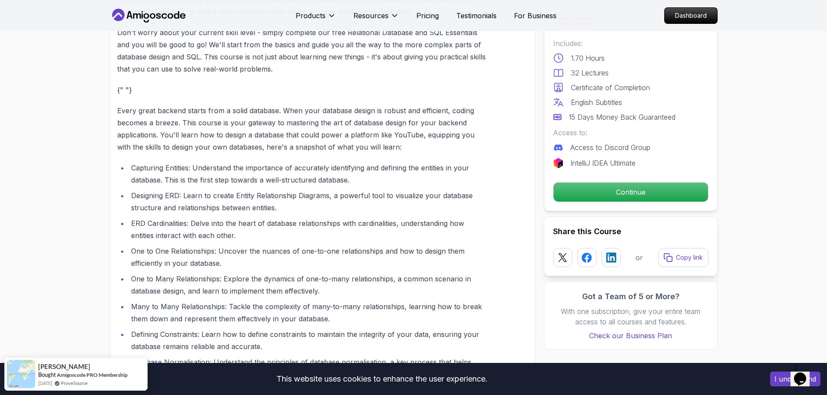
scroll to position [955, 0]
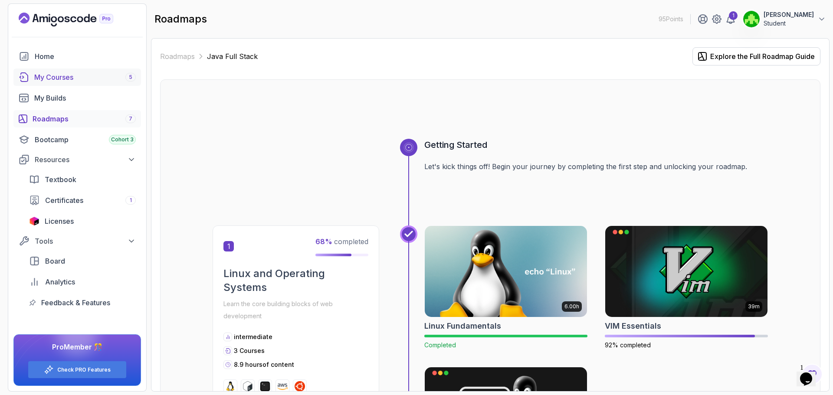
click at [56, 76] on div "My Courses 5" at bounding box center [85, 77] width 102 height 10
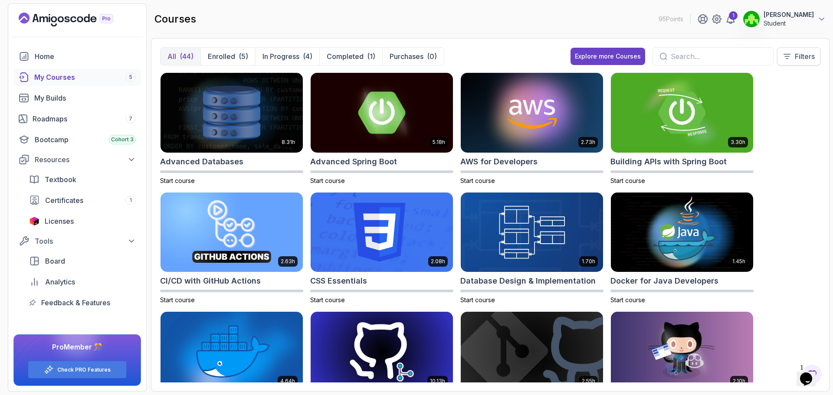
click at [793, 61] on button "Filters" at bounding box center [798, 56] width 43 height 18
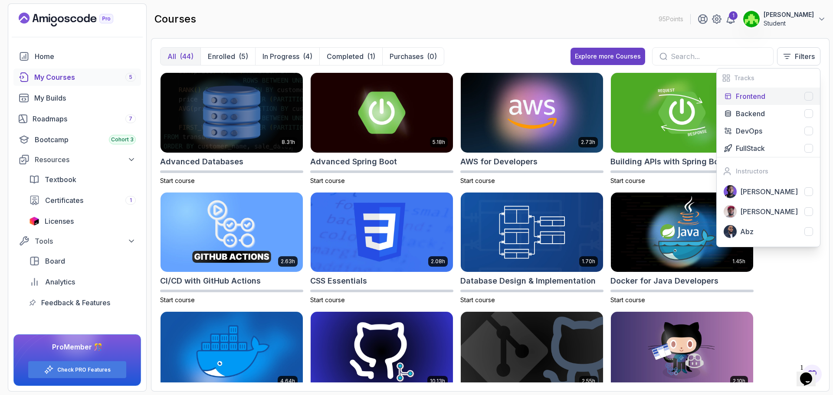
click at [795, 101] on div "Frontend" at bounding box center [774, 96] width 77 height 10
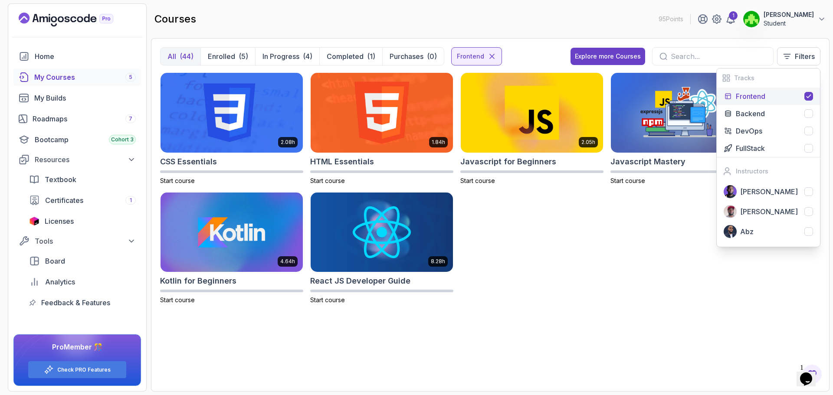
click at [604, 292] on div "2.08h CSS Essentials Start course 1.84h HTML Essentials Start course 2.05h Java…" at bounding box center [490, 193] width 661 height 243
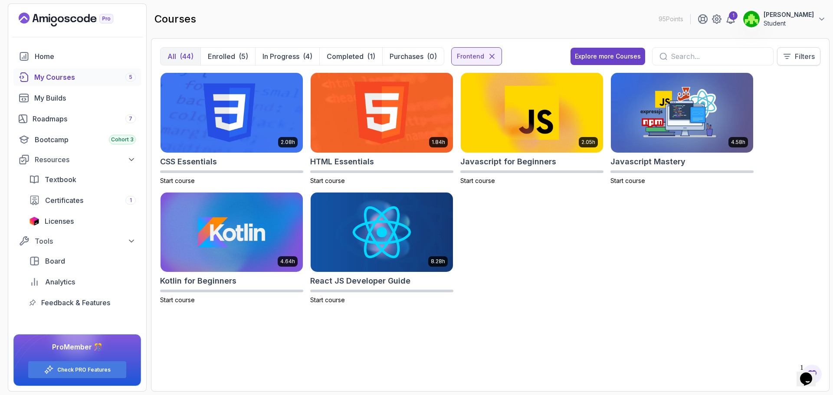
click at [799, 61] on p "Filters" at bounding box center [805, 56] width 20 height 10
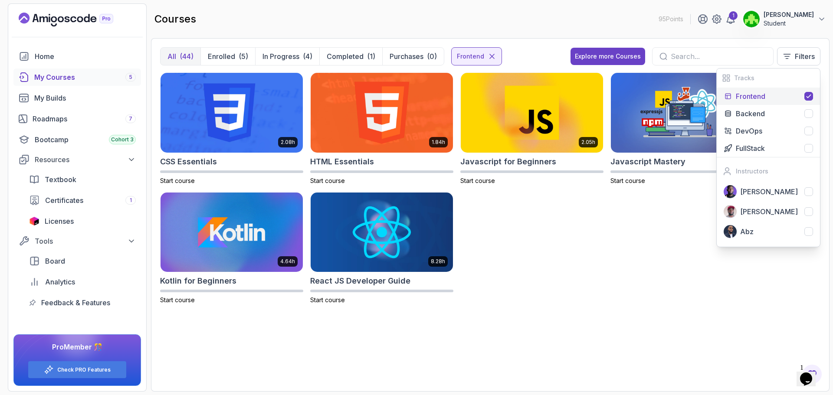
click at [781, 101] on div "Frontend" at bounding box center [774, 96] width 77 height 10
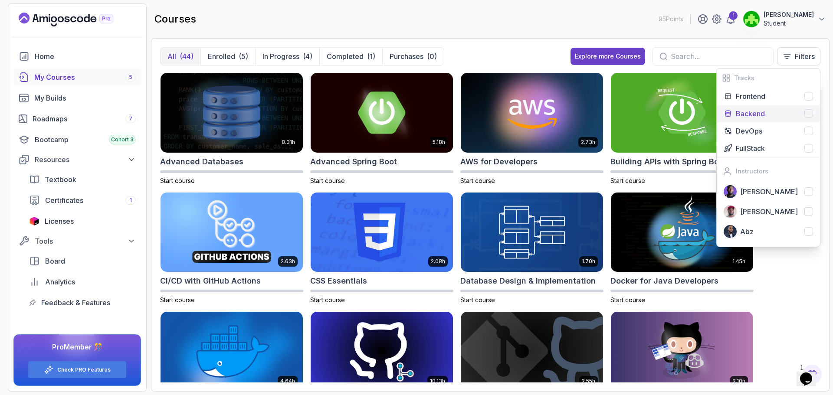
click at [784, 111] on div "Backend" at bounding box center [774, 114] width 77 height 10
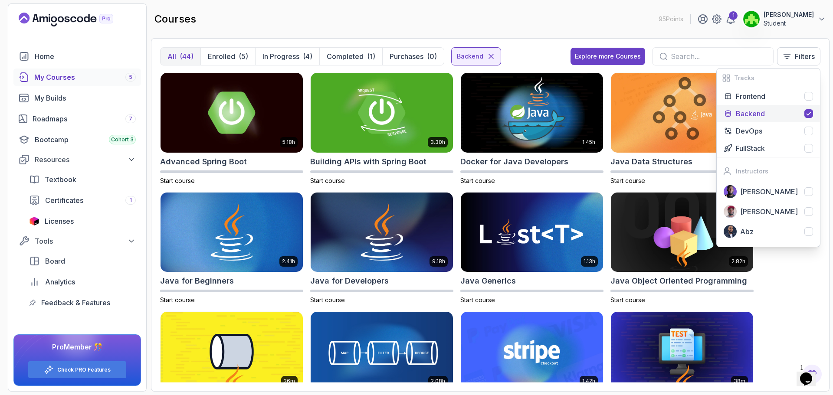
click at [382, 27] on div "courses 95 Points 1 [PERSON_NAME] Student" at bounding box center [490, 18] width 679 height 31
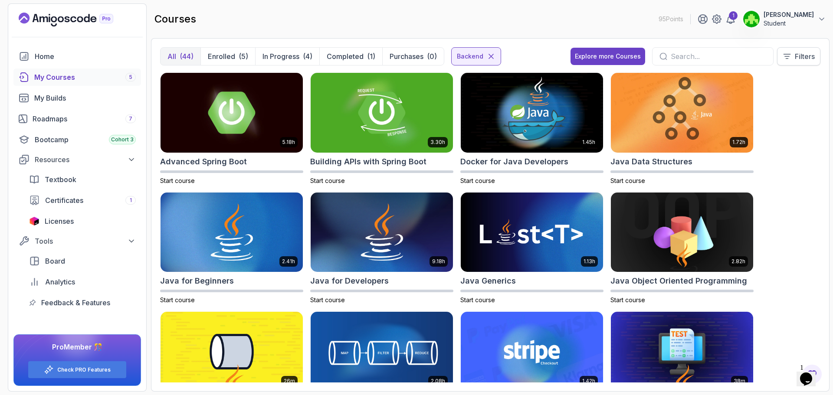
click at [807, 56] on p "Filters" at bounding box center [805, 56] width 20 height 10
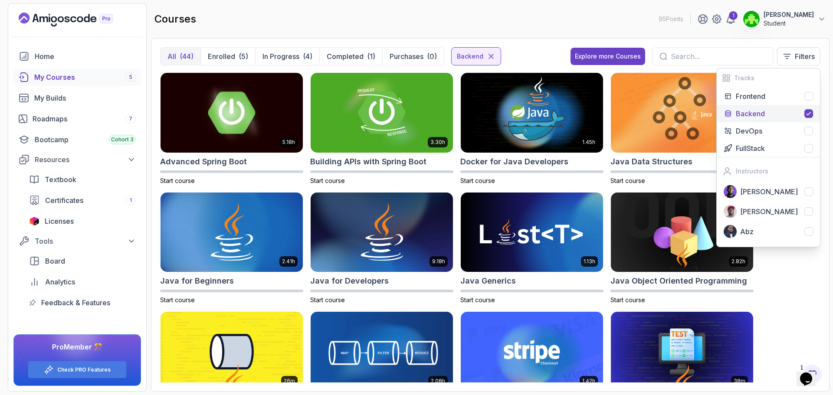
click at [789, 313] on div "5.18h Advanced Spring Boot Start course 3.30h Building APIs with Spring Boot St…" at bounding box center [490, 227] width 661 height 310
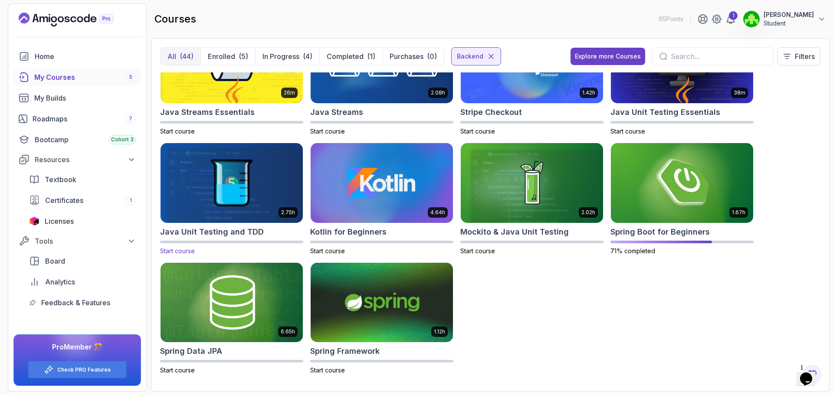
scroll to position [291, 0]
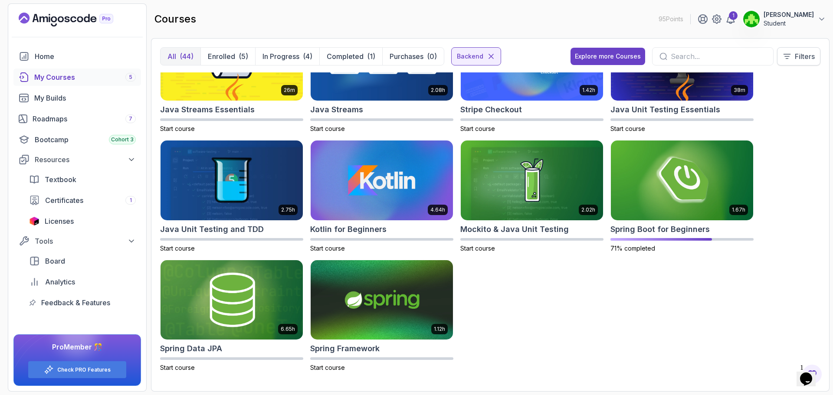
click at [787, 62] on button "Filters" at bounding box center [798, 56] width 43 height 18
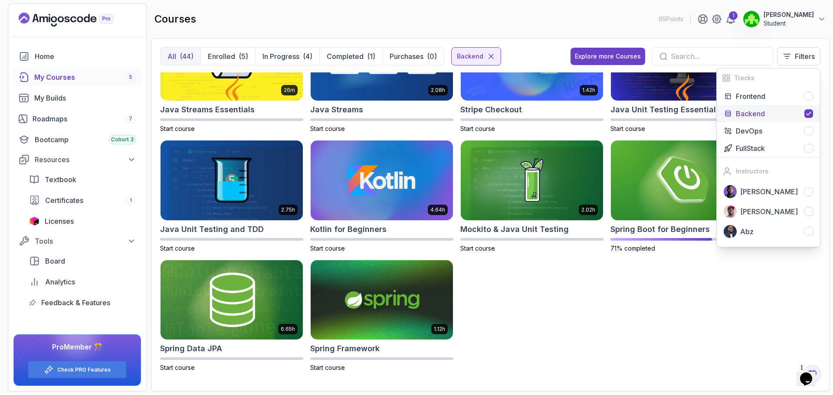
click at [779, 117] on div "Backend" at bounding box center [774, 114] width 77 height 10
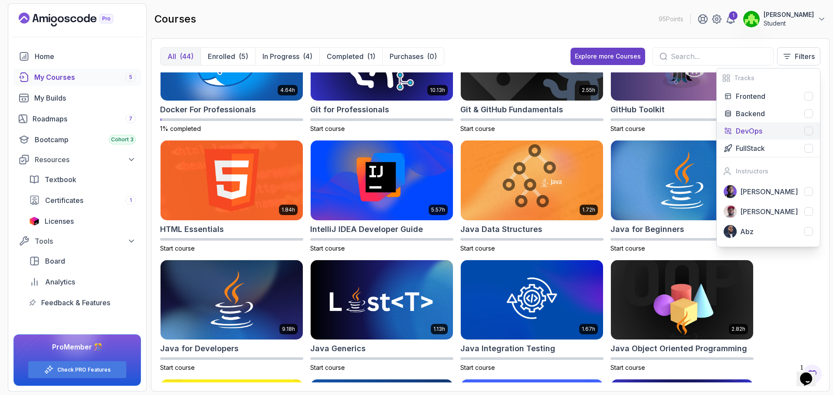
click at [772, 128] on div "DevOps" at bounding box center [774, 131] width 77 height 10
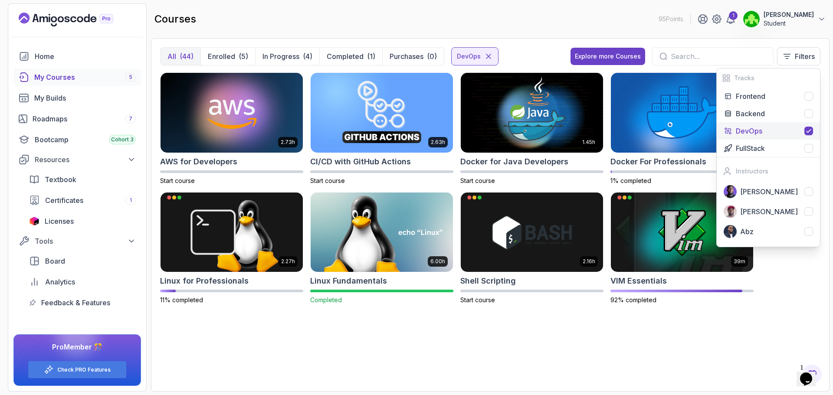
click at [355, 350] on div "2.73h AWS for Developers Start course 2.63h CI/CD with GitHub Actions Start cou…" at bounding box center [490, 227] width 661 height 310
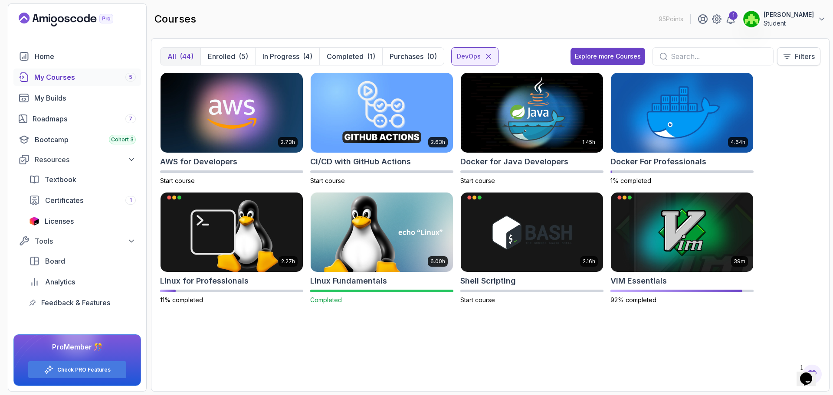
click at [812, 57] on p "Filters" at bounding box center [805, 56] width 20 height 10
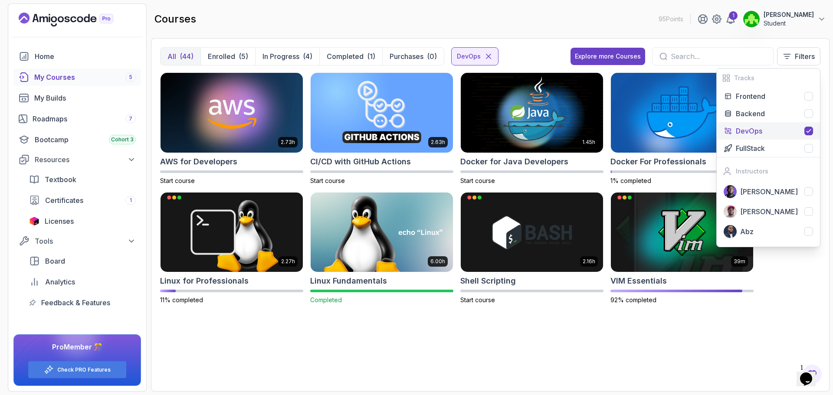
click at [496, 319] on div "2.73h AWS for Developers Start course 2.63h CI/CD with GitHub Actions Start cou…" at bounding box center [490, 227] width 661 height 310
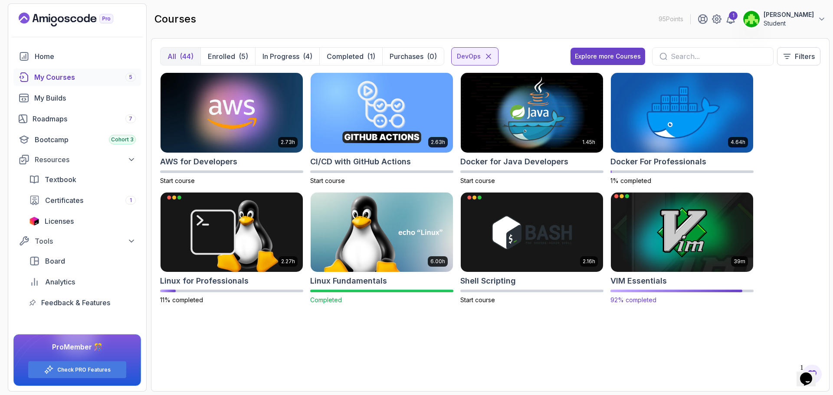
click at [714, 247] on img at bounding box center [682, 233] width 149 height 84
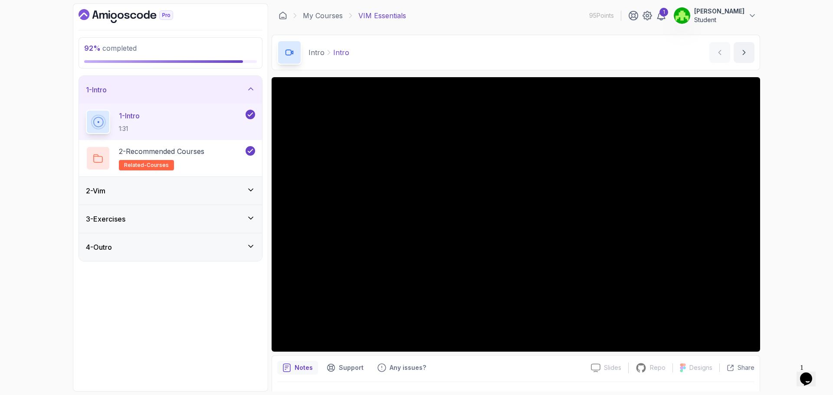
click at [203, 181] on div "2 - Vim" at bounding box center [170, 191] width 183 height 28
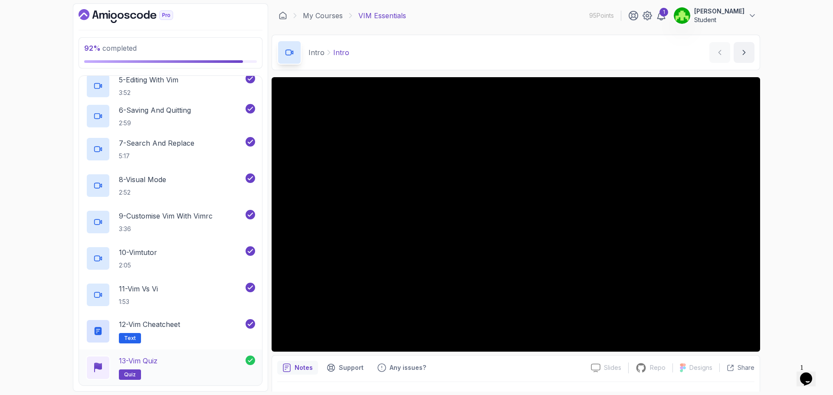
scroll to position [276, 0]
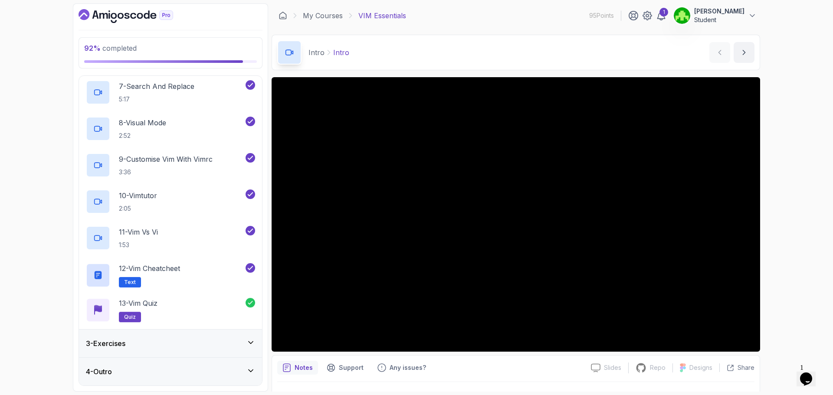
click at [215, 377] on div "4 - Outro" at bounding box center [170, 372] width 169 height 10
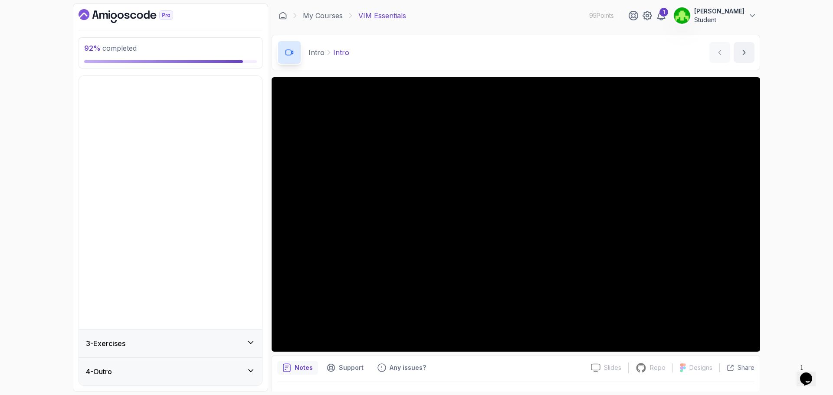
scroll to position [0, 0]
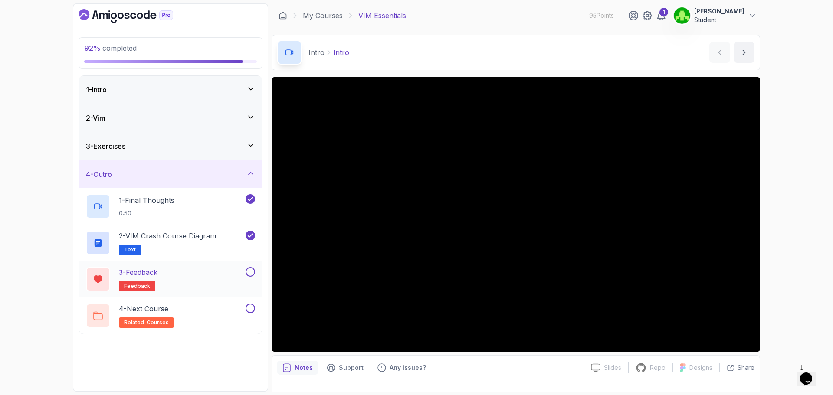
click at [241, 275] on div "3 - Feedback feedback" at bounding box center [165, 279] width 158 height 24
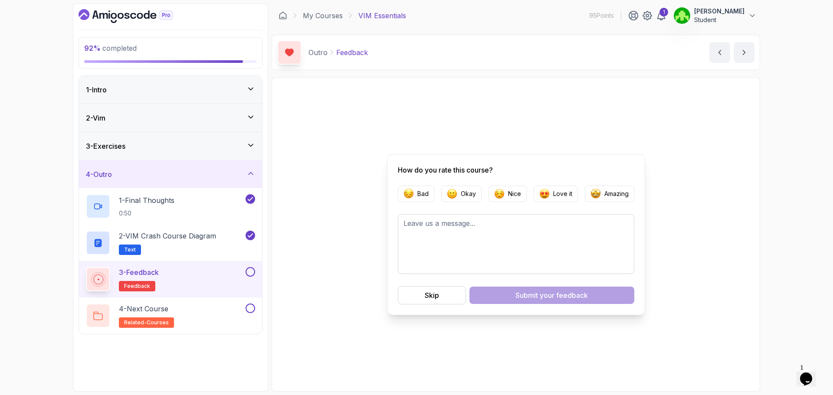
click at [249, 270] on button at bounding box center [251, 272] width 10 height 10
click at [247, 304] on div at bounding box center [249, 309] width 11 height 10
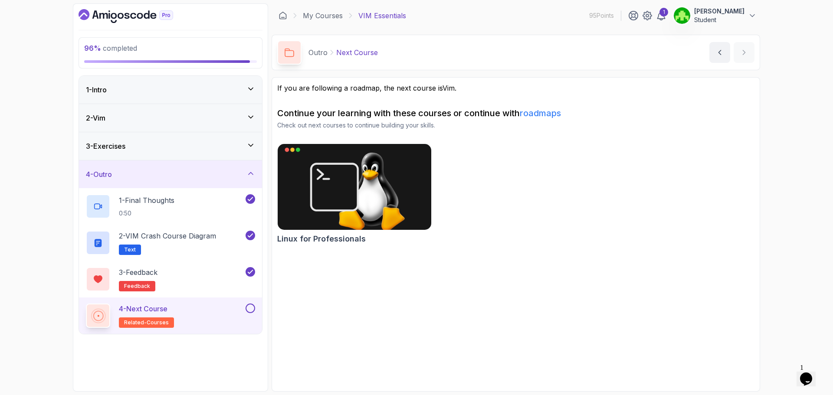
click at [249, 312] on button at bounding box center [251, 309] width 10 height 10
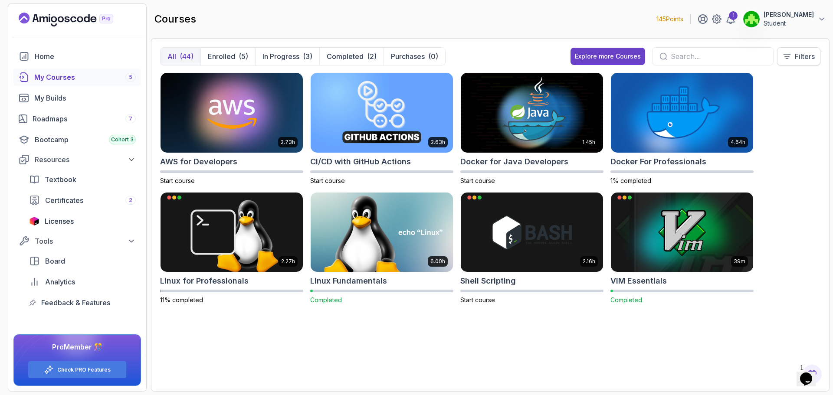
click at [797, 63] on button "Filters" at bounding box center [798, 56] width 43 height 18
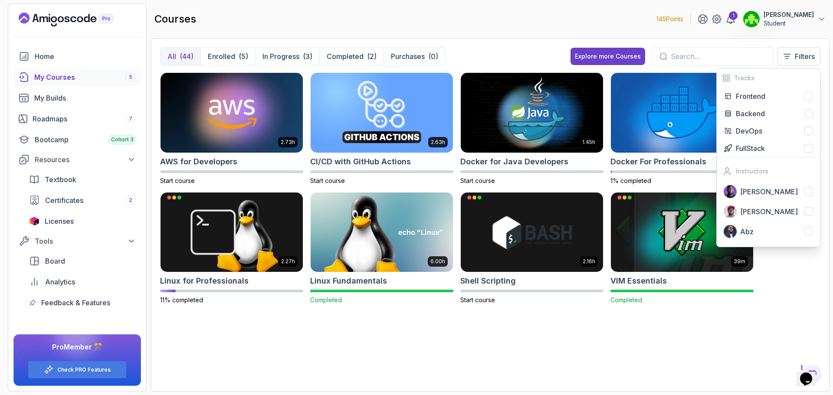
click at [717, 332] on div "2.73h AWS for Developers Start course 2.63h CI/CD with GitHub Actions Start cou…" at bounding box center [490, 227] width 661 height 310
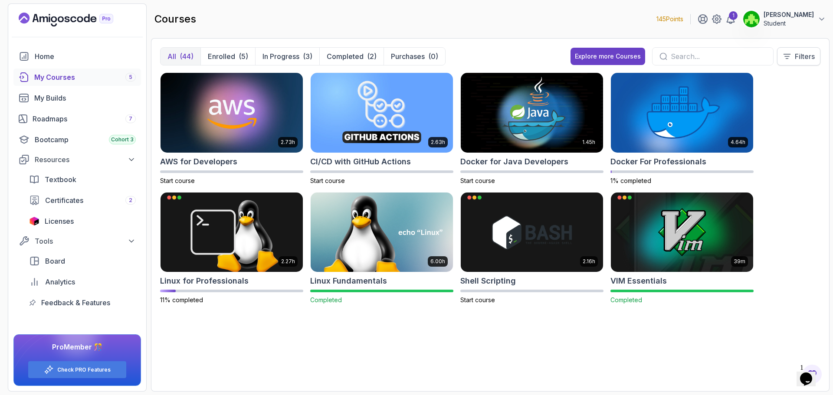
click at [793, 53] on button "Filters" at bounding box center [798, 56] width 43 height 18
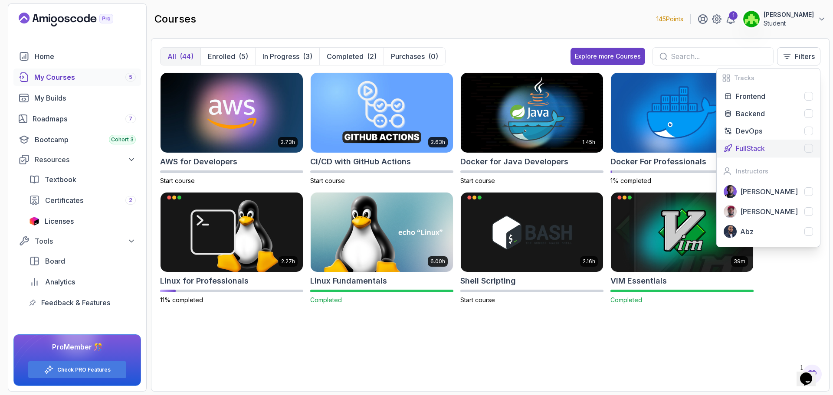
click at [804, 151] on div "FullStack" at bounding box center [774, 148] width 77 height 10
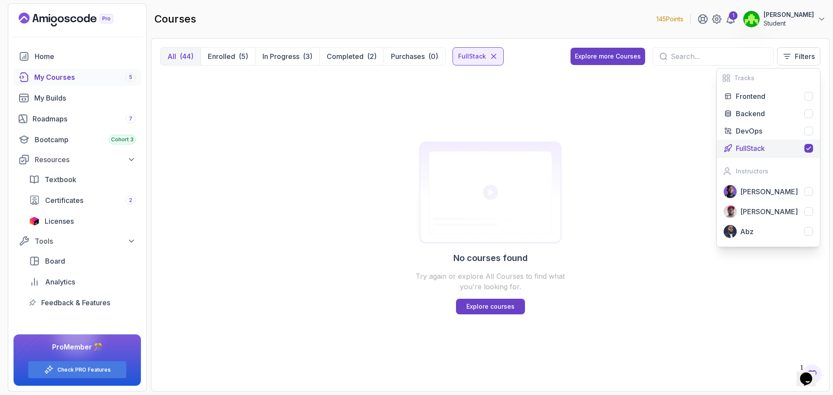
click at [796, 144] on div "FullStack" at bounding box center [774, 148] width 77 height 10
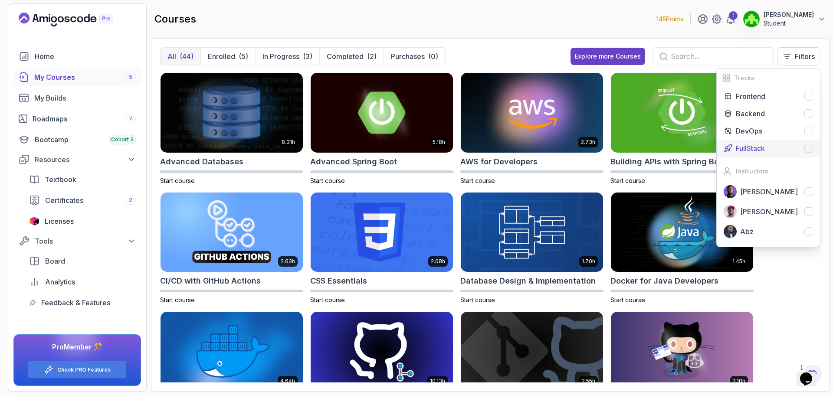
click at [811, 148] on div at bounding box center [809, 148] width 9 height 9
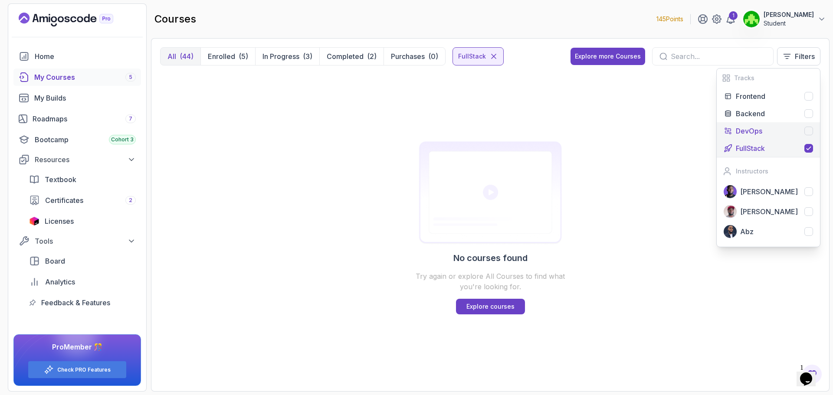
click at [812, 130] on div at bounding box center [809, 131] width 9 height 9
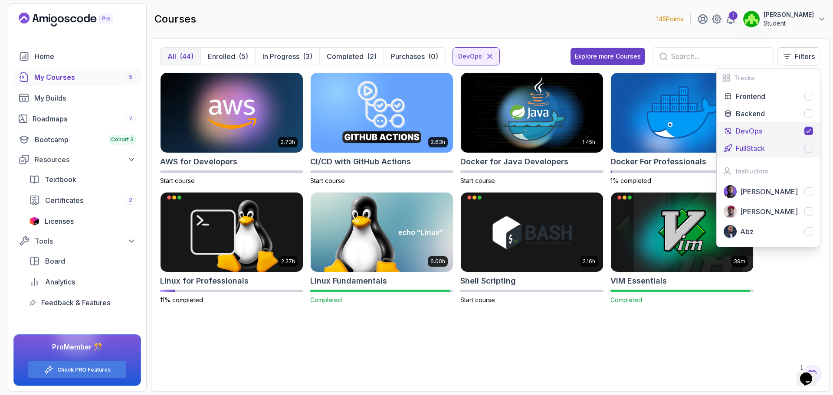
click at [810, 147] on div at bounding box center [809, 148] width 9 height 9
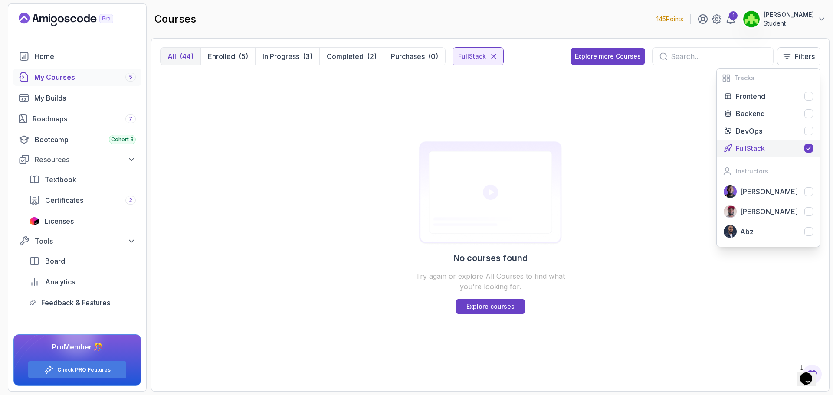
click at [667, 181] on div "No courses found Try again or explore All Courses to find what you're looking f…" at bounding box center [490, 227] width 661 height 310
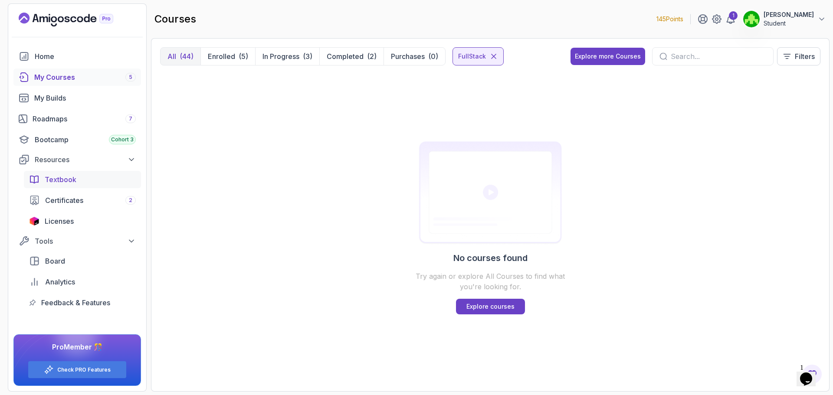
click at [74, 174] on span "Textbook" at bounding box center [61, 179] width 32 height 10
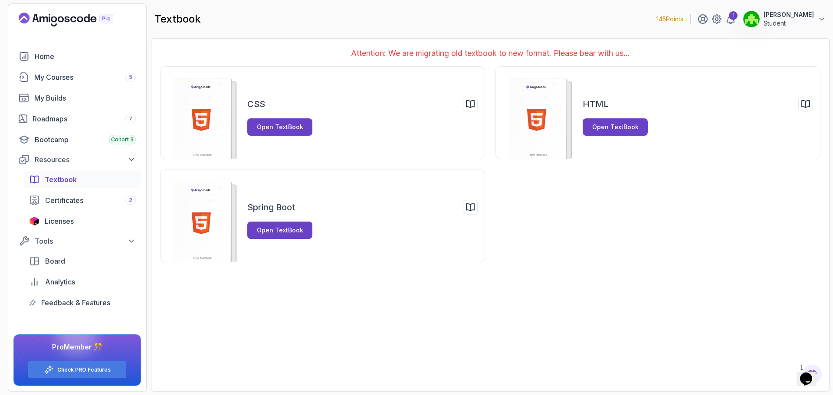
click at [108, 212] on div "Textbook Certificates 2 Licenses" at bounding box center [82, 200] width 117 height 59
click at [107, 208] on link "Certificates 2" at bounding box center [82, 200] width 117 height 17
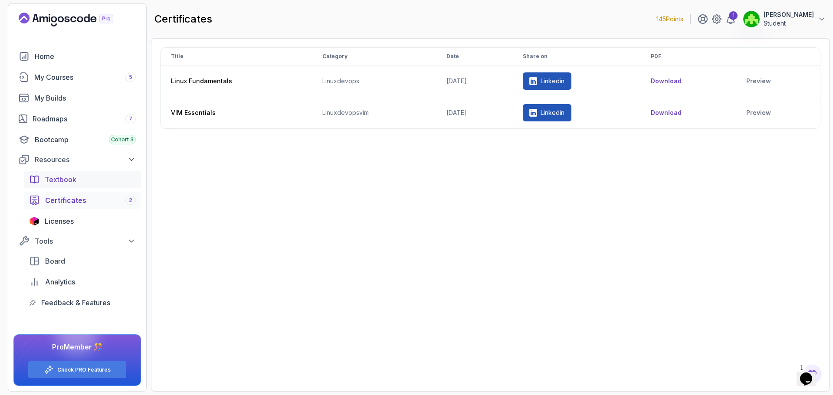
click at [111, 184] on div "Textbook" at bounding box center [90, 179] width 91 height 10
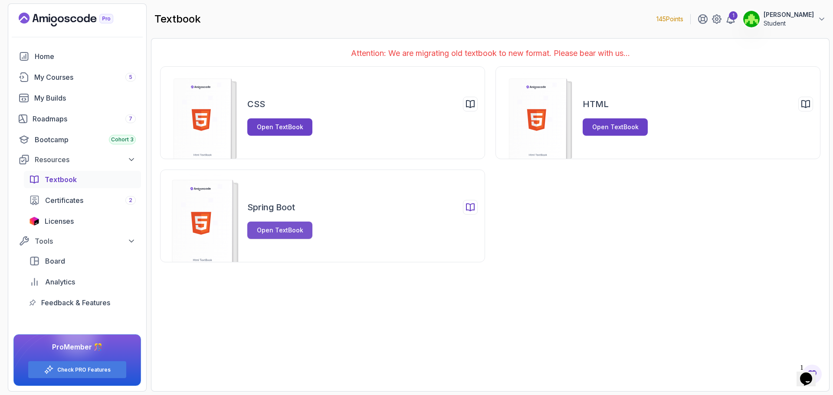
click at [290, 231] on div "Open TextBook" at bounding box center [280, 230] width 46 height 9
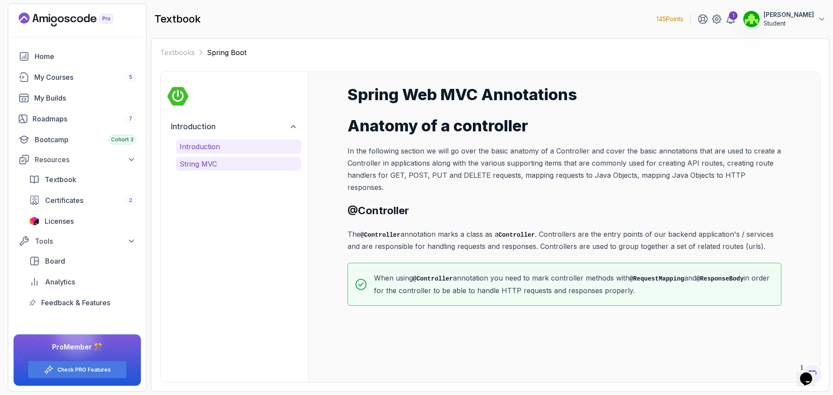
click at [199, 161] on p "String MVC" at bounding box center [239, 164] width 118 height 10
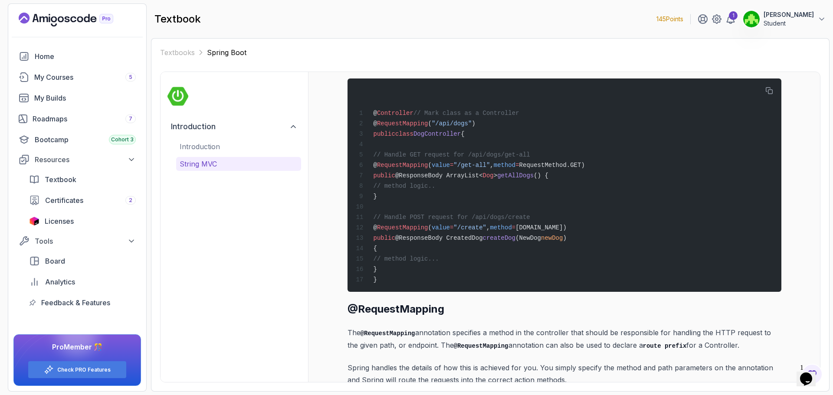
scroll to position [434, 0]
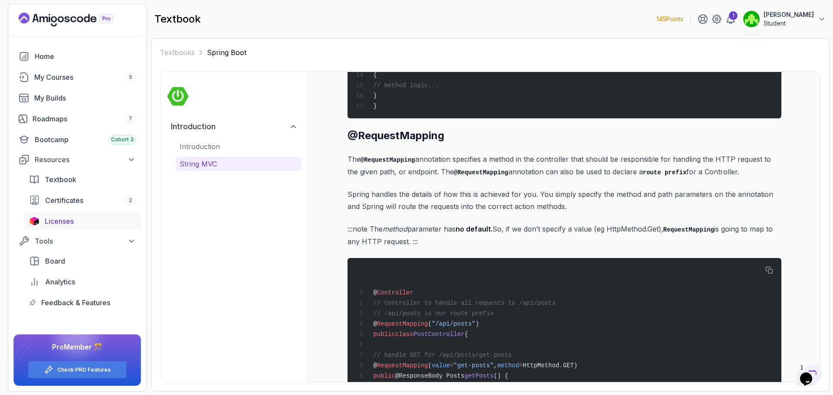
click at [59, 219] on span "Licenses" at bounding box center [59, 221] width 29 height 10
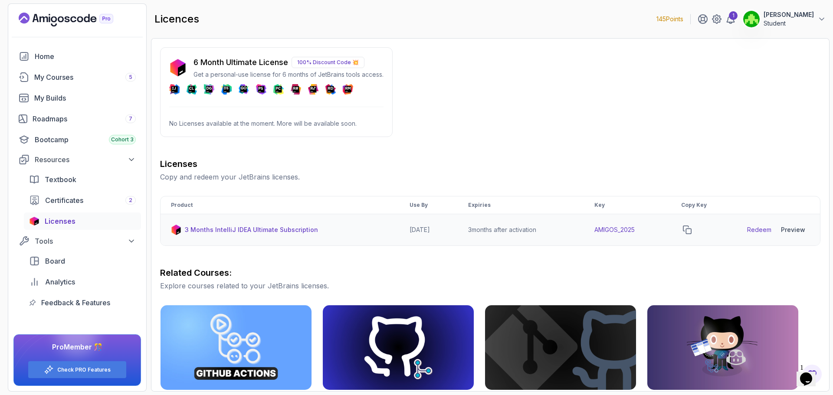
click at [686, 230] on td at bounding box center [704, 230] width 66 height 32
click at [692, 232] on icon "copy-button" at bounding box center [687, 230] width 9 height 9
click at [754, 227] on link "Redeem" at bounding box center [759, 230] width 24 height 9
drag, startPoint x: 599, startPoint y: 227, endPoint x: 645, endPoint y: 231, distance: 46.2
click at [645, 231] on td "AMIGOS_2025" at bounding box center [627, 230] width 87 height 32
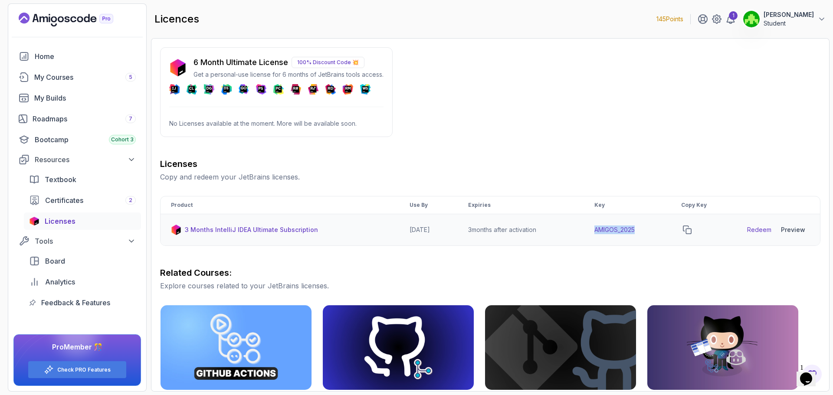
copy td "AMIGOS_2025"
click at [645, 264] on div "Licenses Copy and redeem your JetBrains licenses. Product Use By Expiries Key C…" at bounding box center [490, 361] width 661 height 407
drag, startPoint x: 745, startPoint y: 234, endPoint x: 750, endPoint y: 231, distance: 5.4
click at [748, 231] on td "Redeem Preview Download" at bounding box center [778, 230] width 83 height 32
click at [692, 226] on icon "copy-button" at bounding box center [687, 230] width 9 height 9
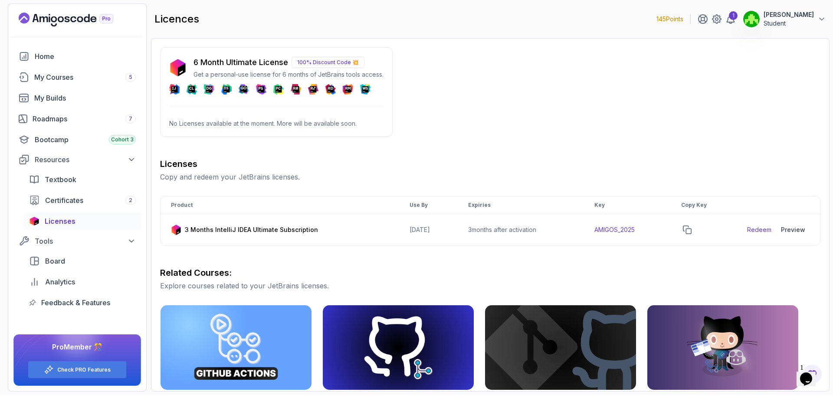
click at [677, 253] on div "Licenses Copy and redeem your JetBrains licenses. Product Use By Expiries Key C…" at bounding box center [490, 361] width 661 height 407
click at [765, 227] on link "Redeem" at bounding box center [759, 230] width 24 height 9
click at [791, 230] on div "Preview" at bounding box center [793, 230] width 24 height 9
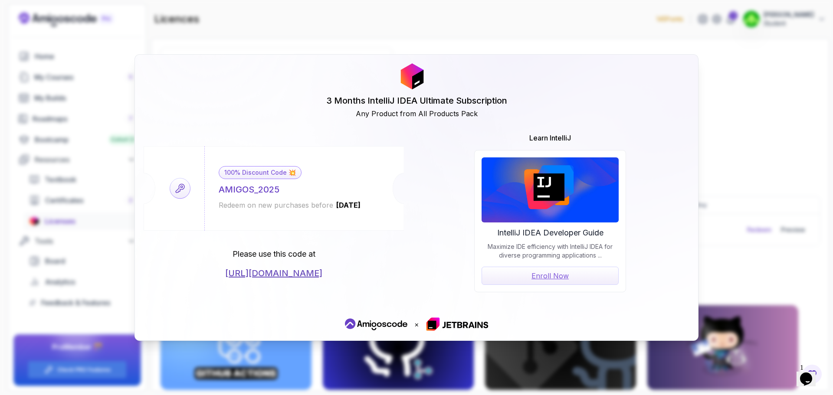
click at [308, 351] on div "3 Months IntelliJ IDEA Ultimate Subscription Any Product from All Products Pack…" at bounding box center [416, 197] width 833 height 395
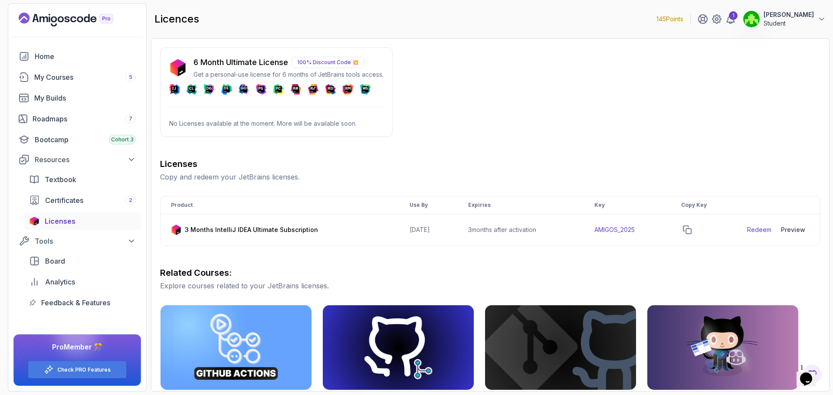
click at [307, 63] on p "100% Discount Code 💥" at bounding box center [328, 62] width 73 height 11
click at [171, 86] on icon at bounding box center [173, 89] width 8 height 10
click at [201, 125] on p "No Licenses available at the moment. More will be available soon." at bounding box center [276, 123] width 214 height 9
drag, startPoint x: 244, startPoint y: 125, endPoint x: 369, endPoint y: 129, distance: 125.1
click at [349, 121] on p "No Licenses available at the moment. More will be available soon." at bounding box center [276, 123] width 214 height 9
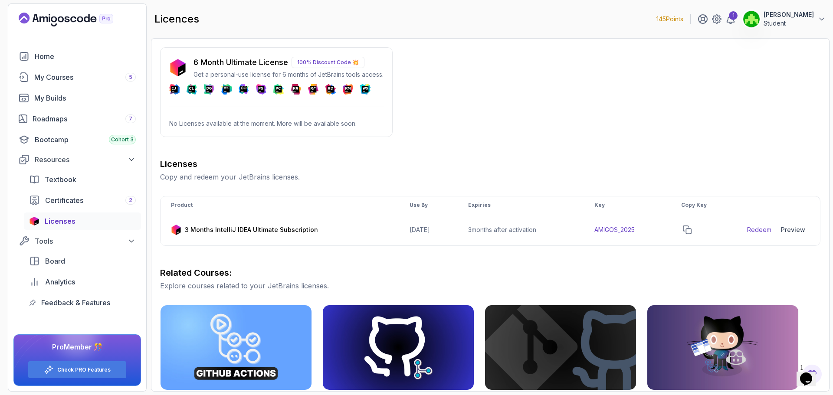
click at [375, 132] on div "6 Month Ultimate License 100% Discount Code 💥 Get a personal-use license for 6 …" at bounding box center [276, 92] width 233 height 90
click at [334, 97] on div "6 Month Ultimate License 100% Discount Code 💥 Get a personal-use license for 6 …" at bounding box center [276, 92] width 233 height 90
click at [228, 85] on polygon at bounding box center [224, 87] width 7 height 7
click at [200, 62] on p "6 Month Ultimate License" at bounding box center [241, 62] width 95 height 12
click at [310, 63] on p "100% Discount Code 💥" at bounding box center [328, 62] width 73 height 11
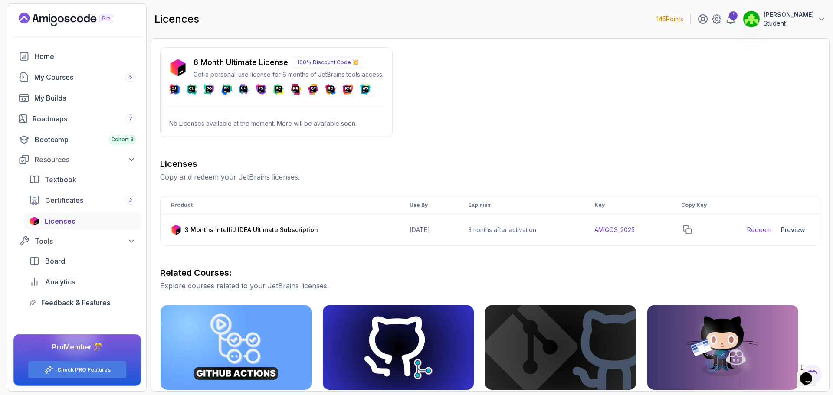
click at [357, 61] on p "100% Discount Code 💥" at bounding box center [328, 62] width 73 height 11
drag, startPoint x: 356, startPoint y: 64, endPoint x: 296, endPoint y: 65, distance: 60.8
click at [296, 65] on p "100% Discount Code 💥" at bounding box center [328, 62] width 73 height 11
click at [232, 74] on p "Get a personal-use license for 6 months of JetBrains tools access." at bounding box center [289, 74] width 190 height 9
click at [178, 71] on img at bounding box center [177, 67] width 17 height 17
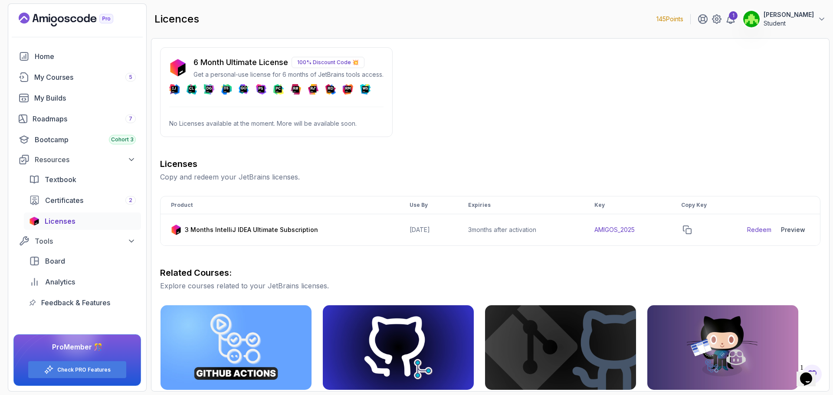
click at [178, 95] on div "6 Month Ultimate License 100% Discount Code 💥 Get a personal-use license for 6 …" at bounding box center [276, 92] width 233 height 90
click at [180, 63] on img at bounding box center [177, 67] width 17 height 17
click at [232, 151] on div "6 Month Ultimate License 100% Discount Code 💥 Get a personal-use license for 6 …" at bounding box center [490, 305] width 661 height 517
click at [73, 82] on div "My Courses 5" at bounding box center [85, 77] width 102 height 10
